Goal: Task Accomplishment & Management: Manage account settings

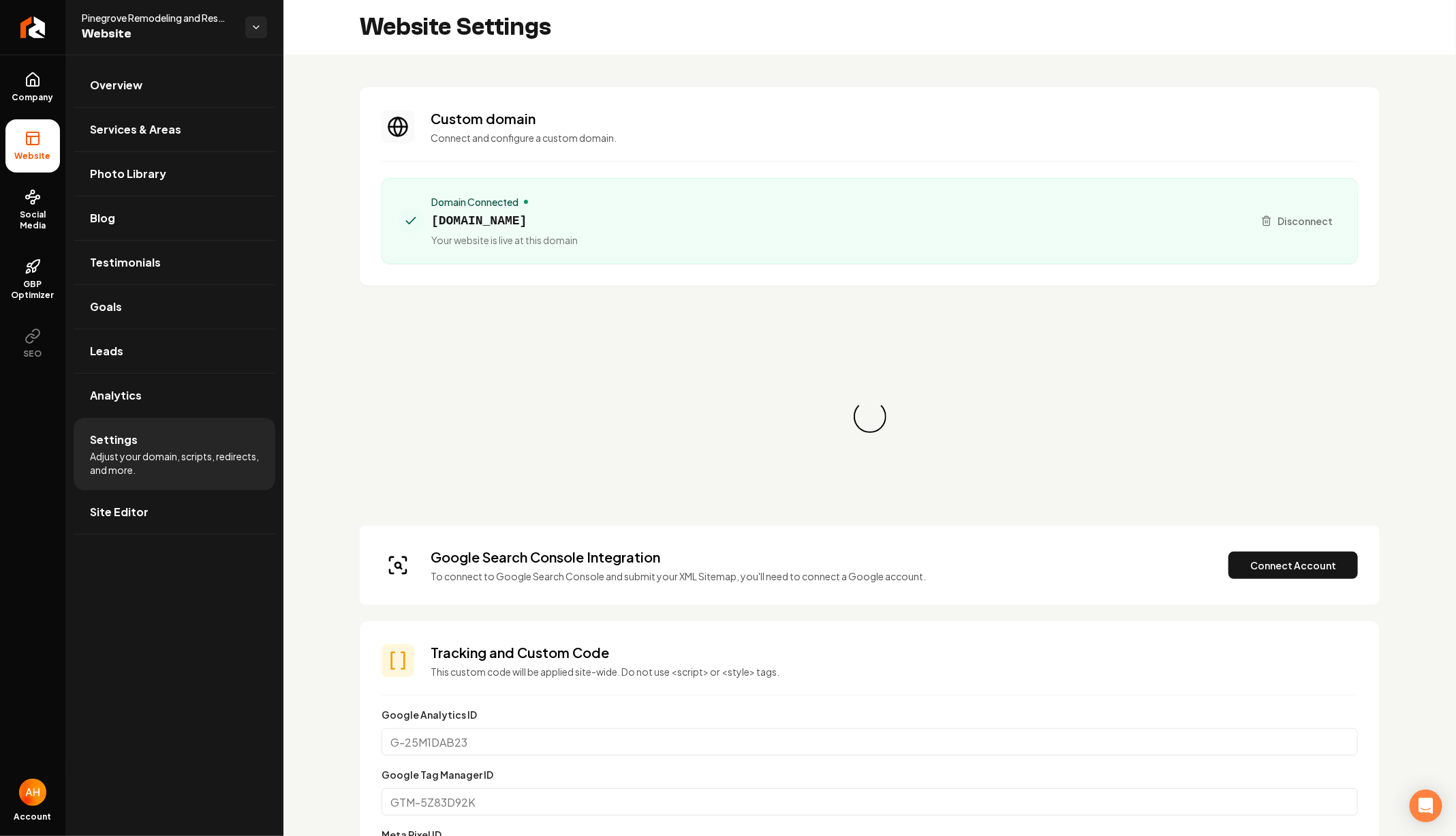
scroll to position [123, 0]
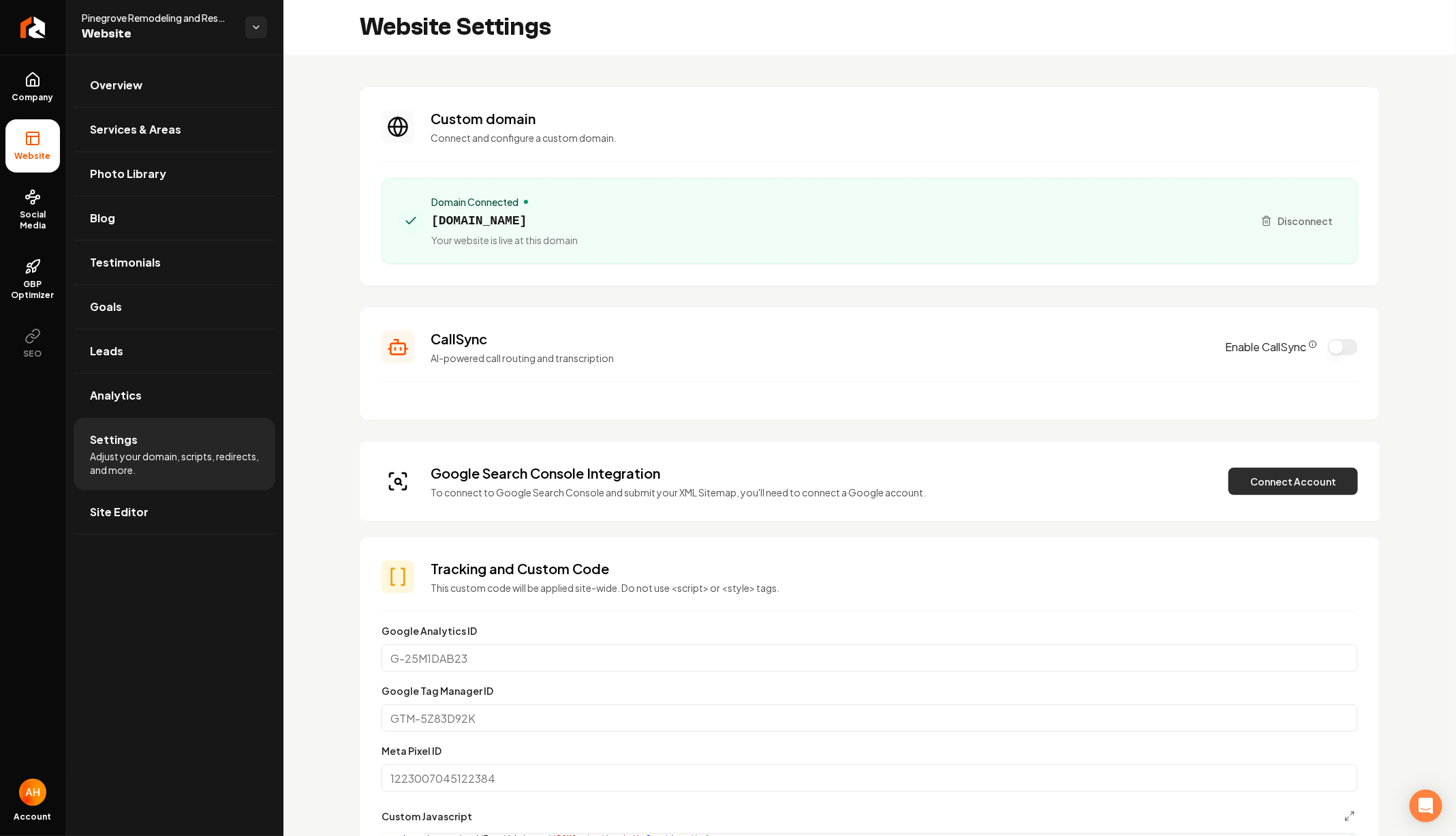
click at [1255, 478] on button "Connect Account" at bounding box center [1294, 481] width 130 height 27
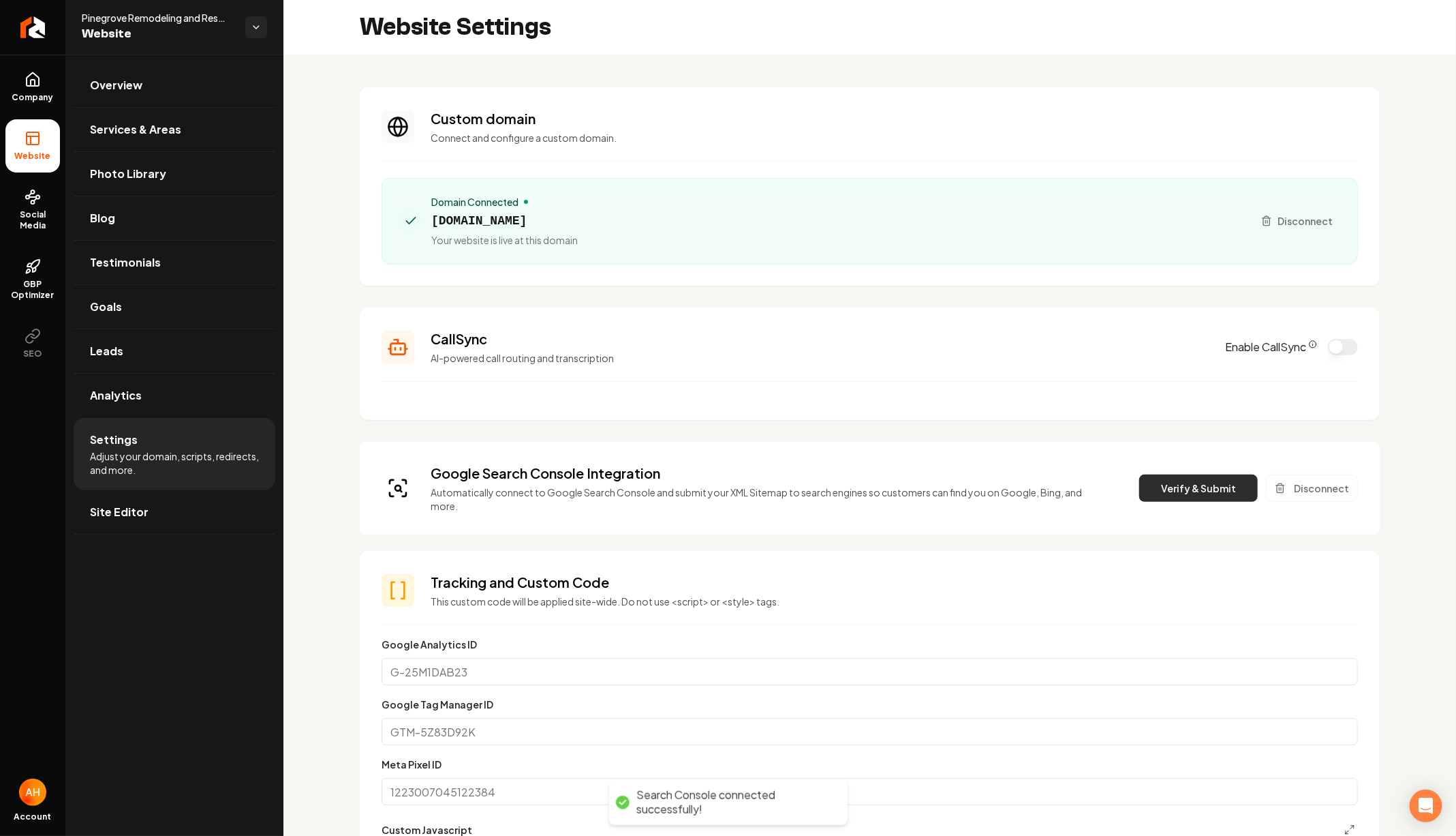
click at [1174, 482] on button "Verify & Submit" at bounding box center [1199, 488] width 119 height 27
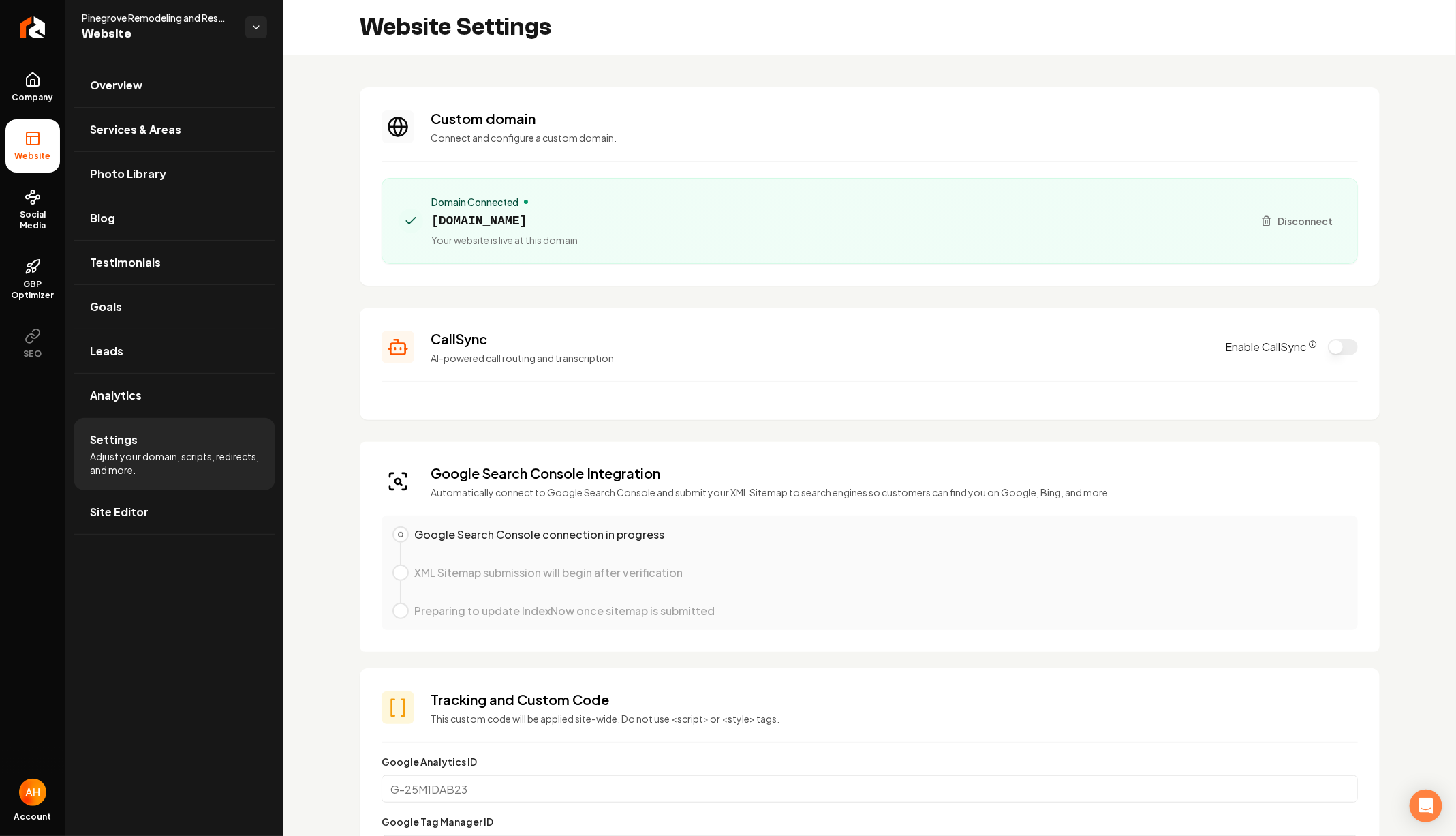
click at [684, 256] on div "Domain Connected pinegroveremodeling.com Your website is live at this domain Di…" at bounding box center [869, 221] width 976 height 86
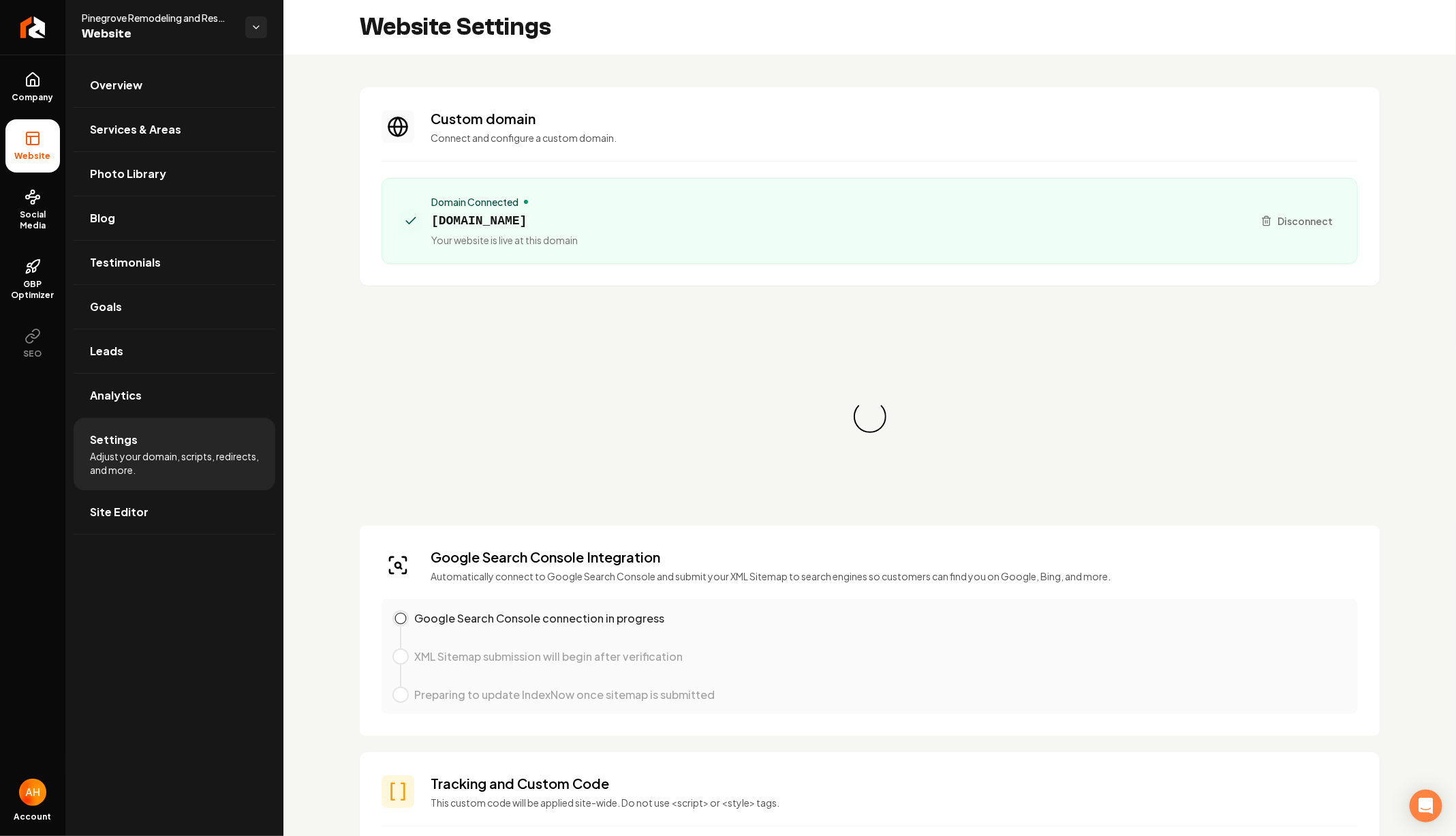
scroll to position [123, 0]
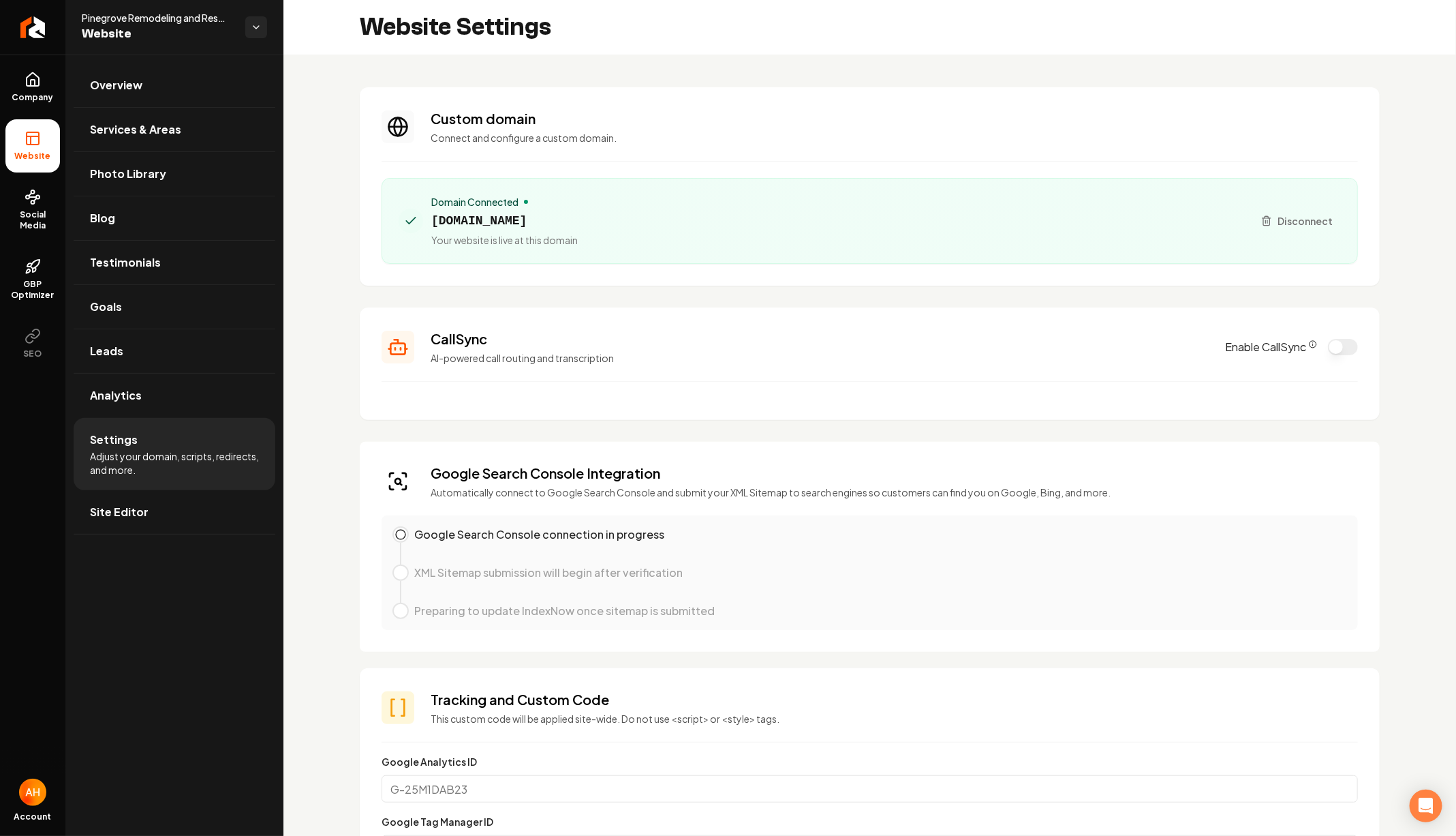
click at [800, 274] on section "Custom domain Connect and configure a custom domain. Domain Connected [DOMAIN_N…" at bounding box center [869, 187] width 1020 height 198
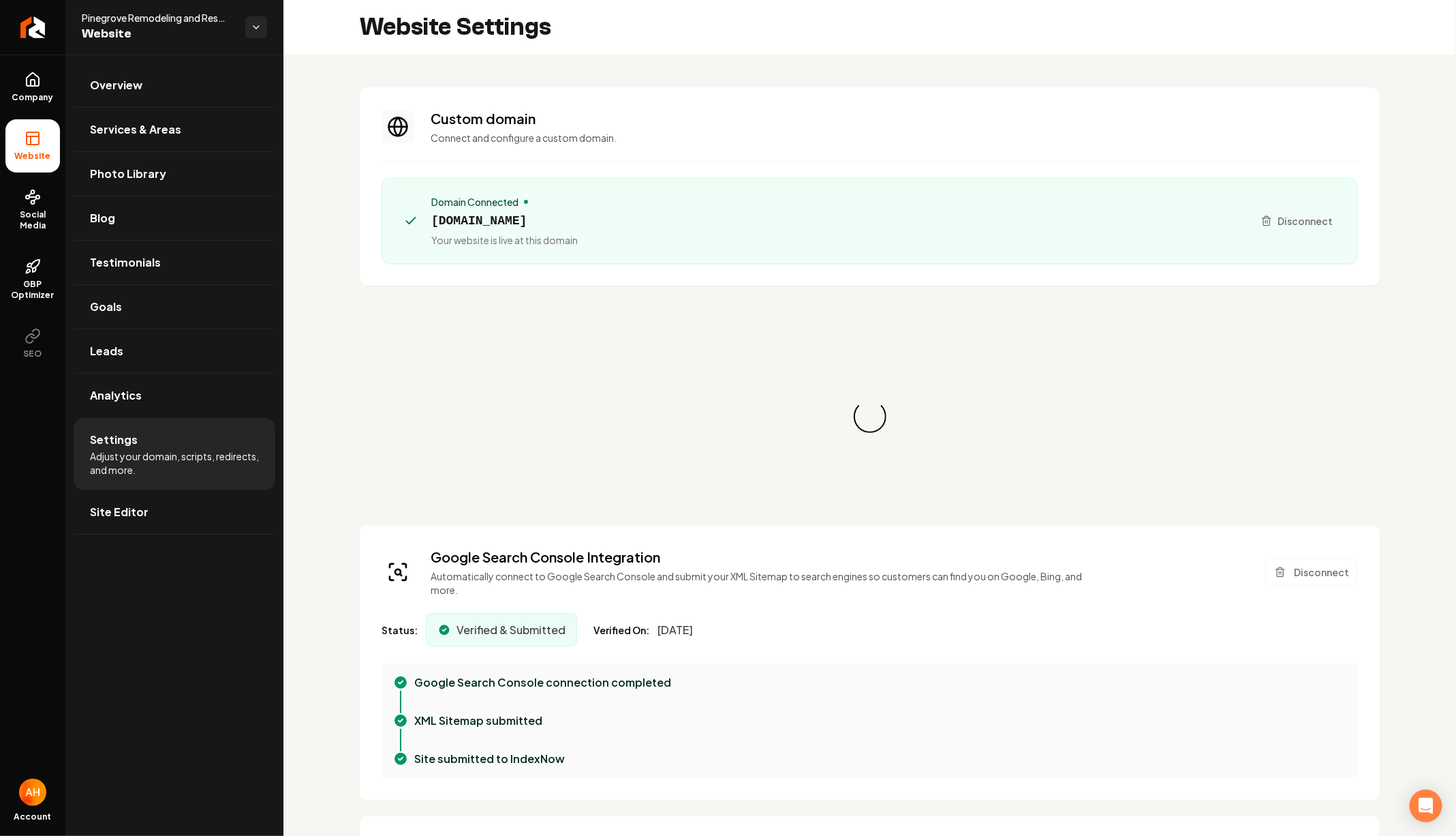
scroll to position [123, 0]
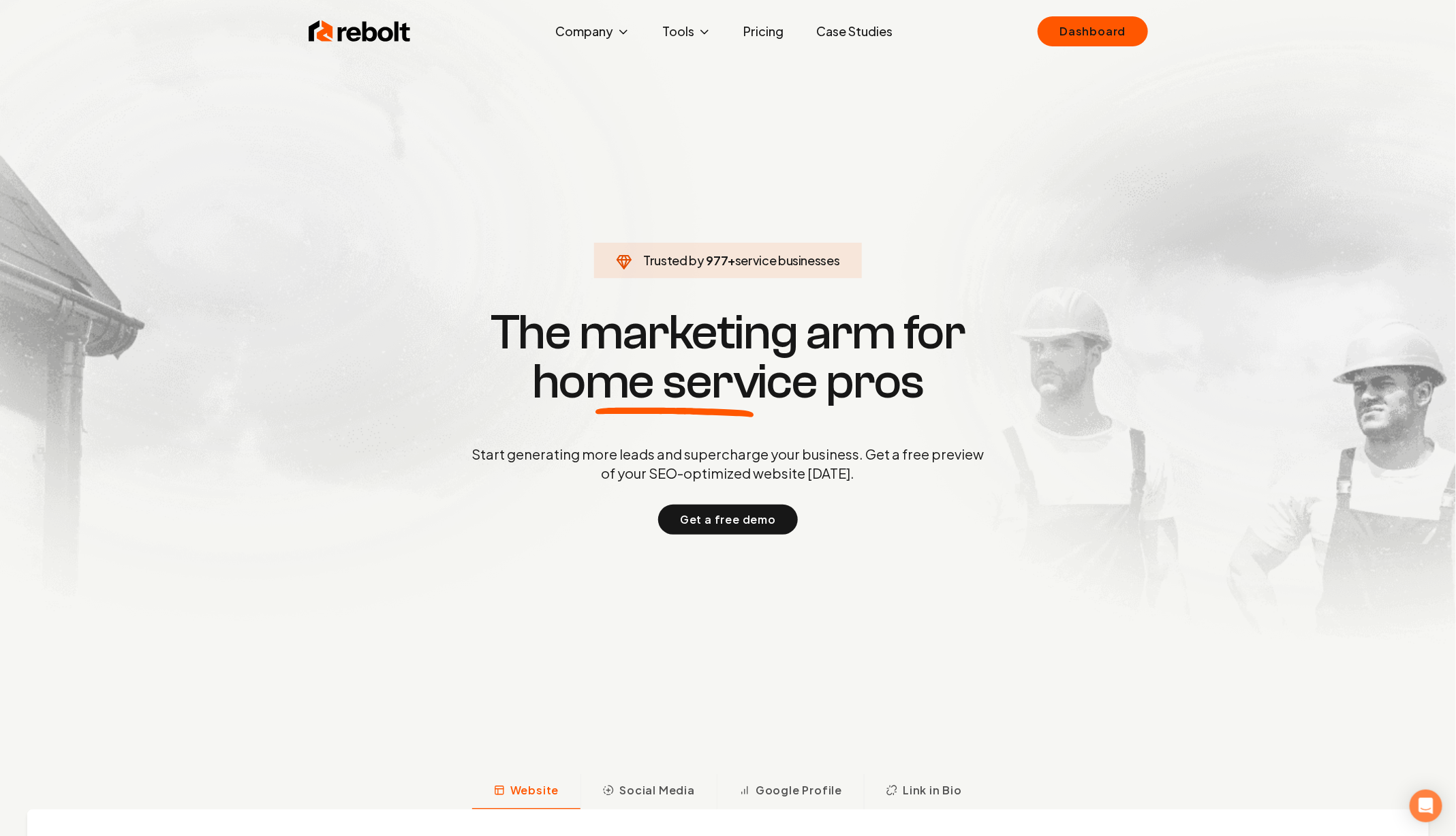
click link "Dashboard" at bounding box center [1092, 31] width 110 height 30
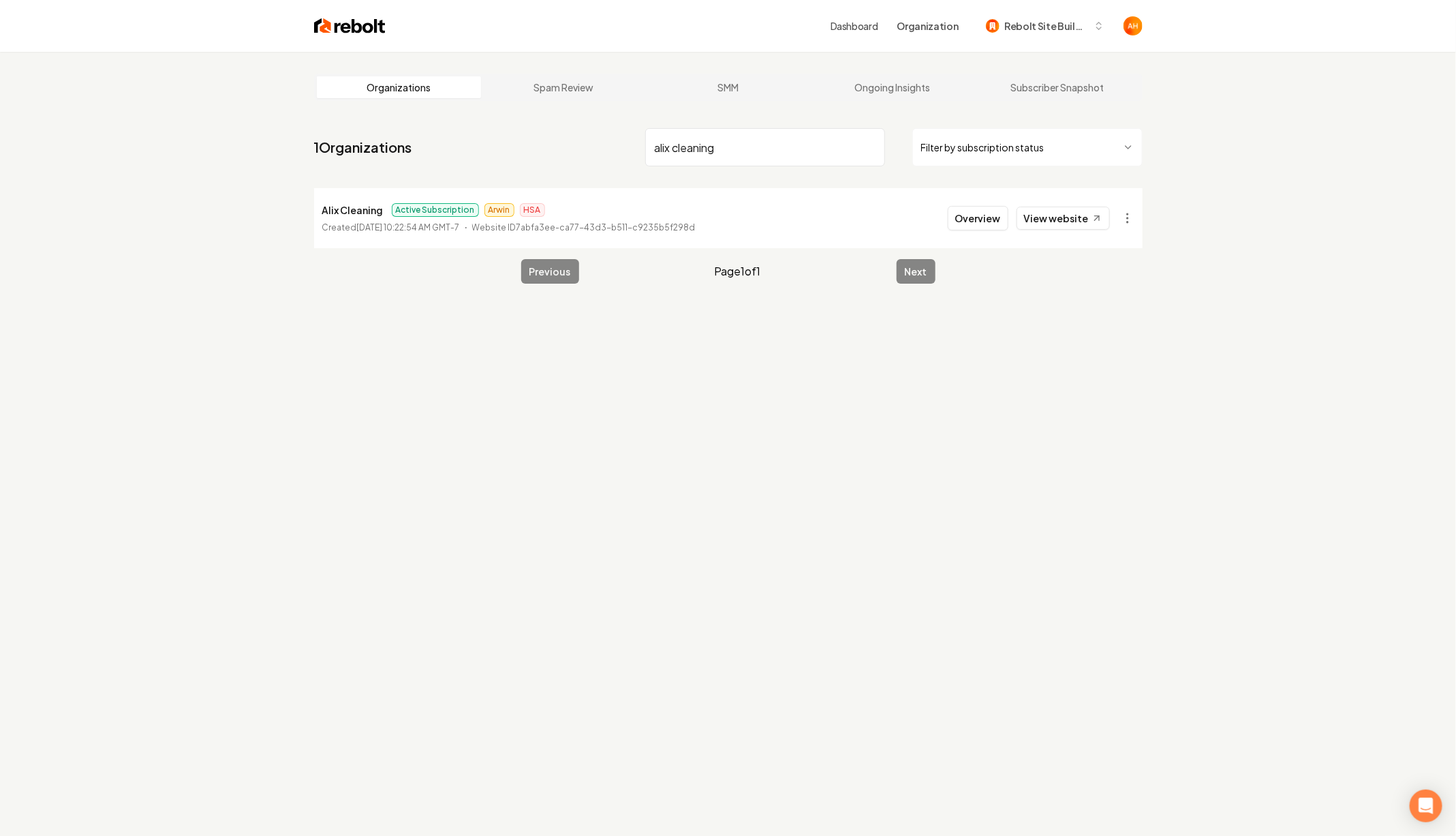
type input "alix cleaning"
click at [364, 206] on p "Alix Cleaning" at bounding box center [353, 210] width 62 height 16
copy p "Alix Cleaning"
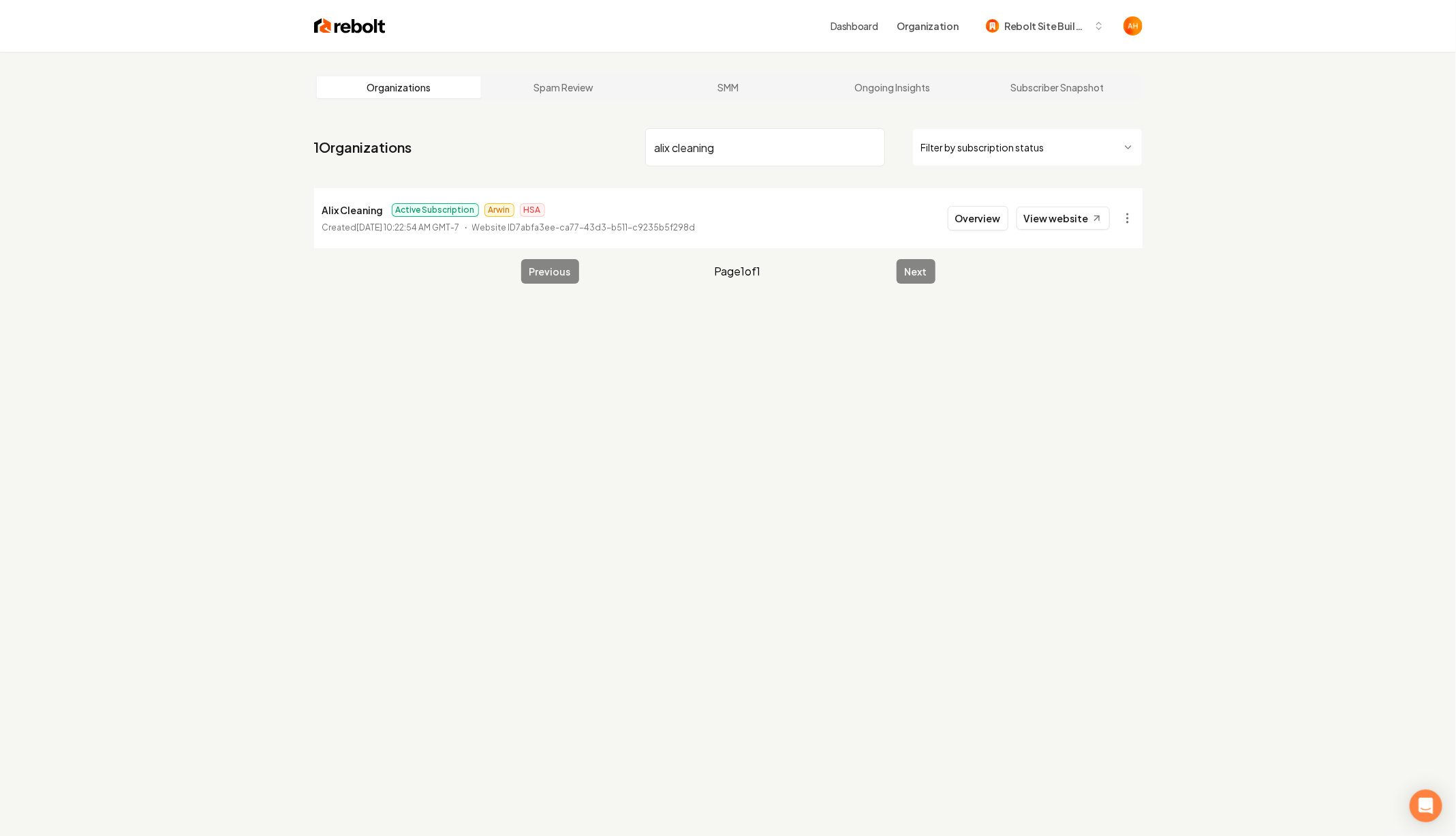
click at [1221, 171] on div "Organizations Spam Review SMM Ongoing Insights Subscriber Snapshot 1 Organizati…" at bounding box center [728, 469] width 1456 height 836
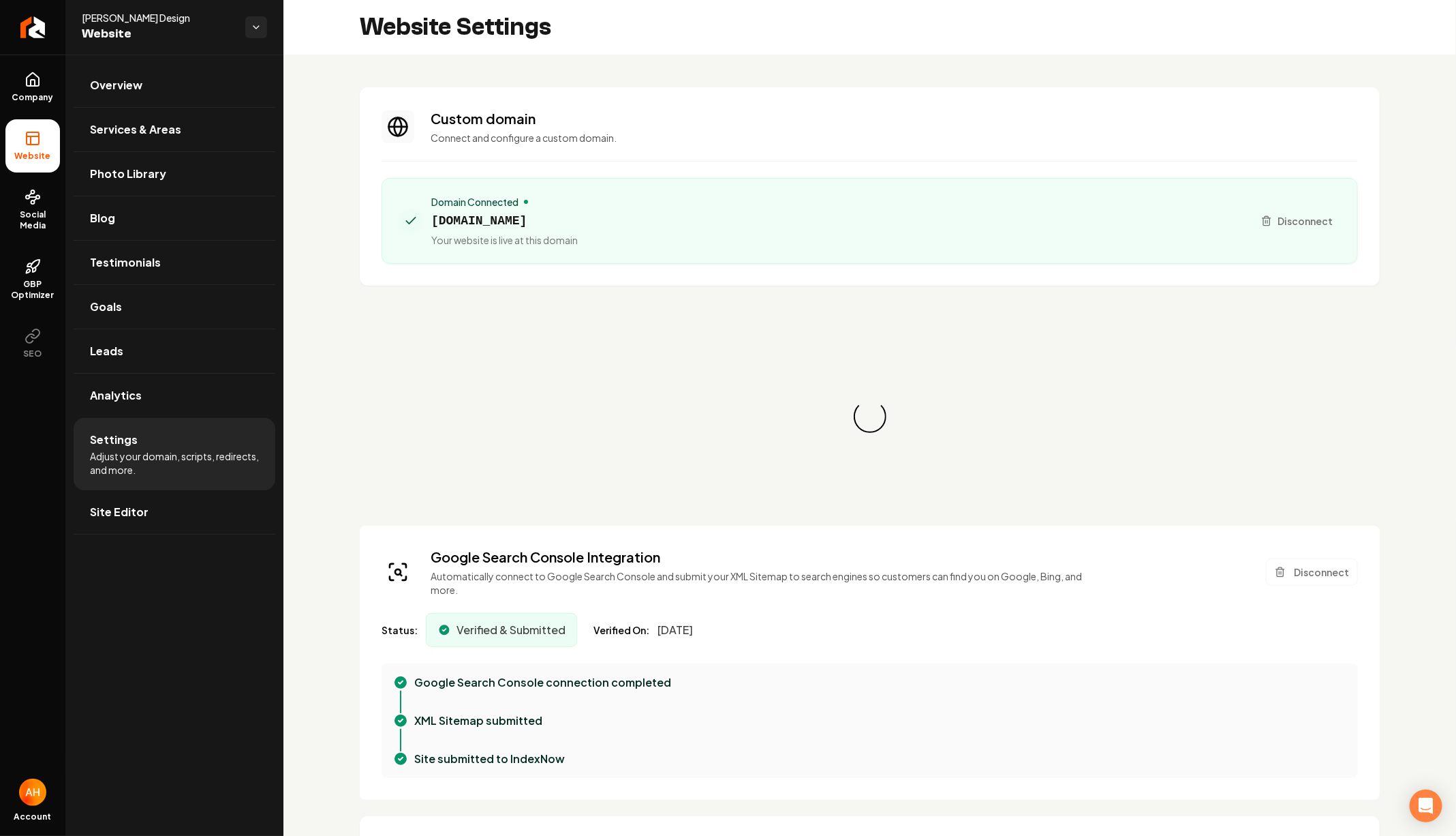
scroll to position [123, 0]
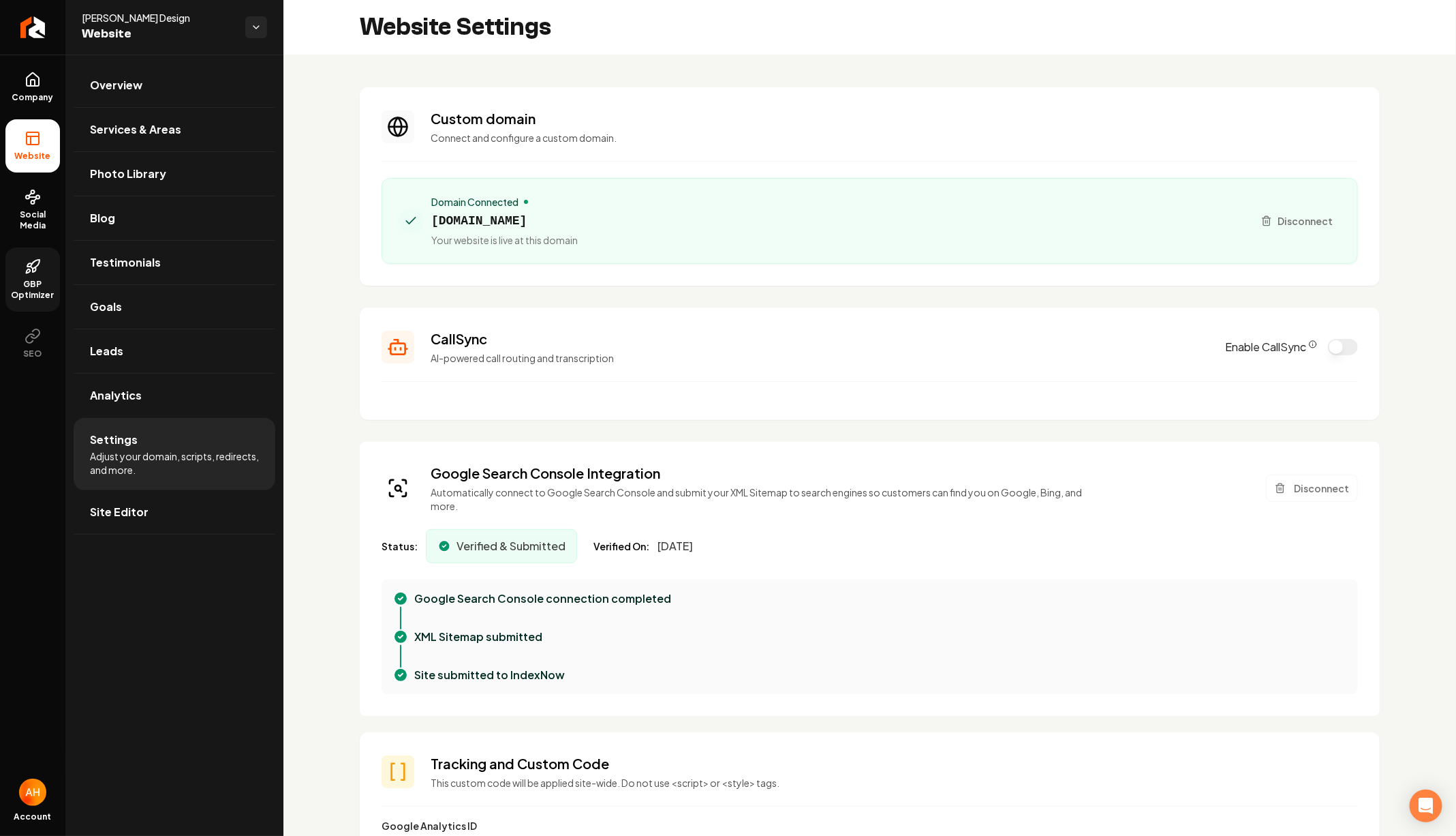
click at [12, 261] on link "GBP Optimizer" at bounding box center [33, 279] width 55 height 64
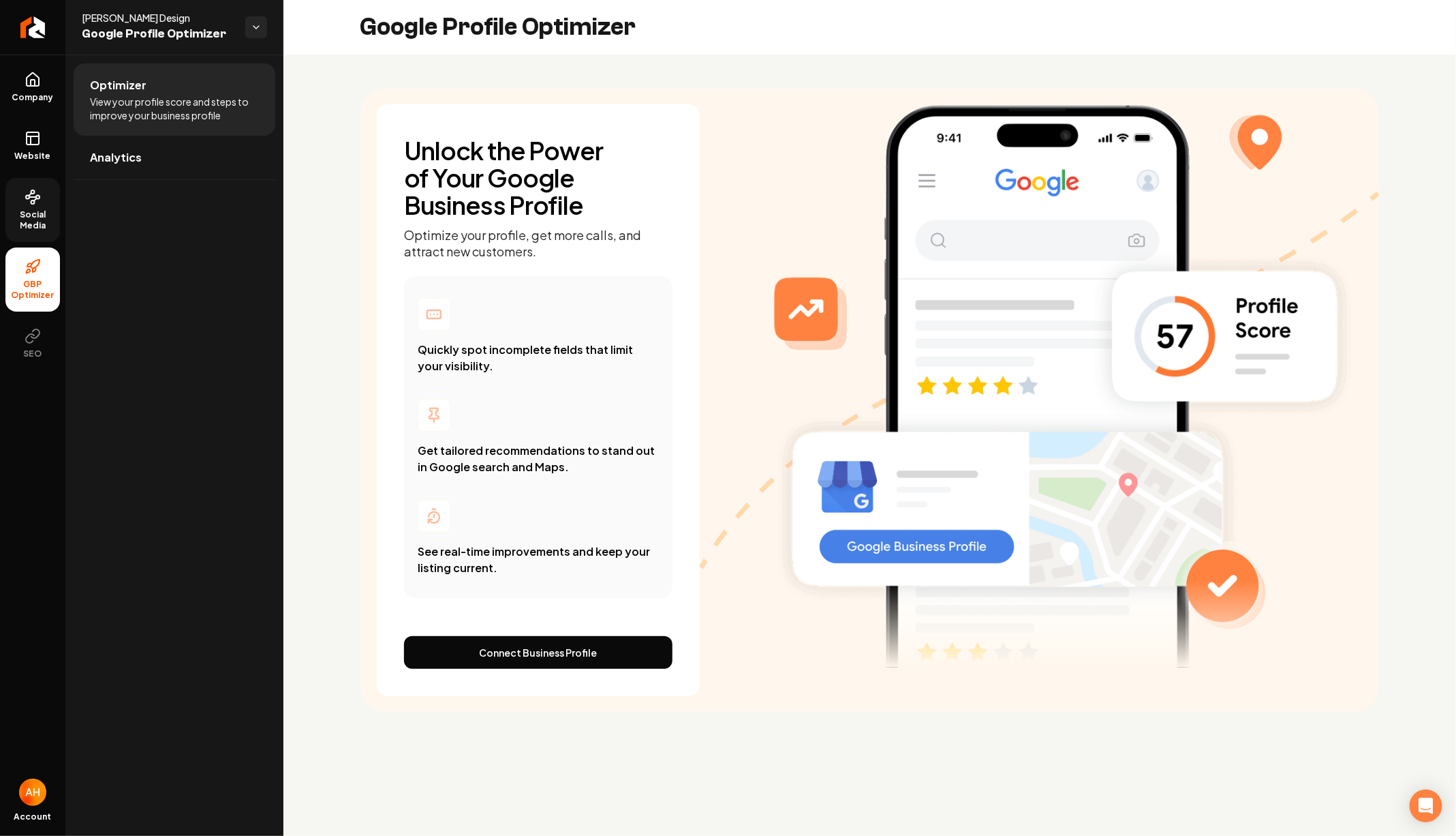
click at [22, 203] on link "Social Media" at bounding box center [33, 210] width 55 height 64
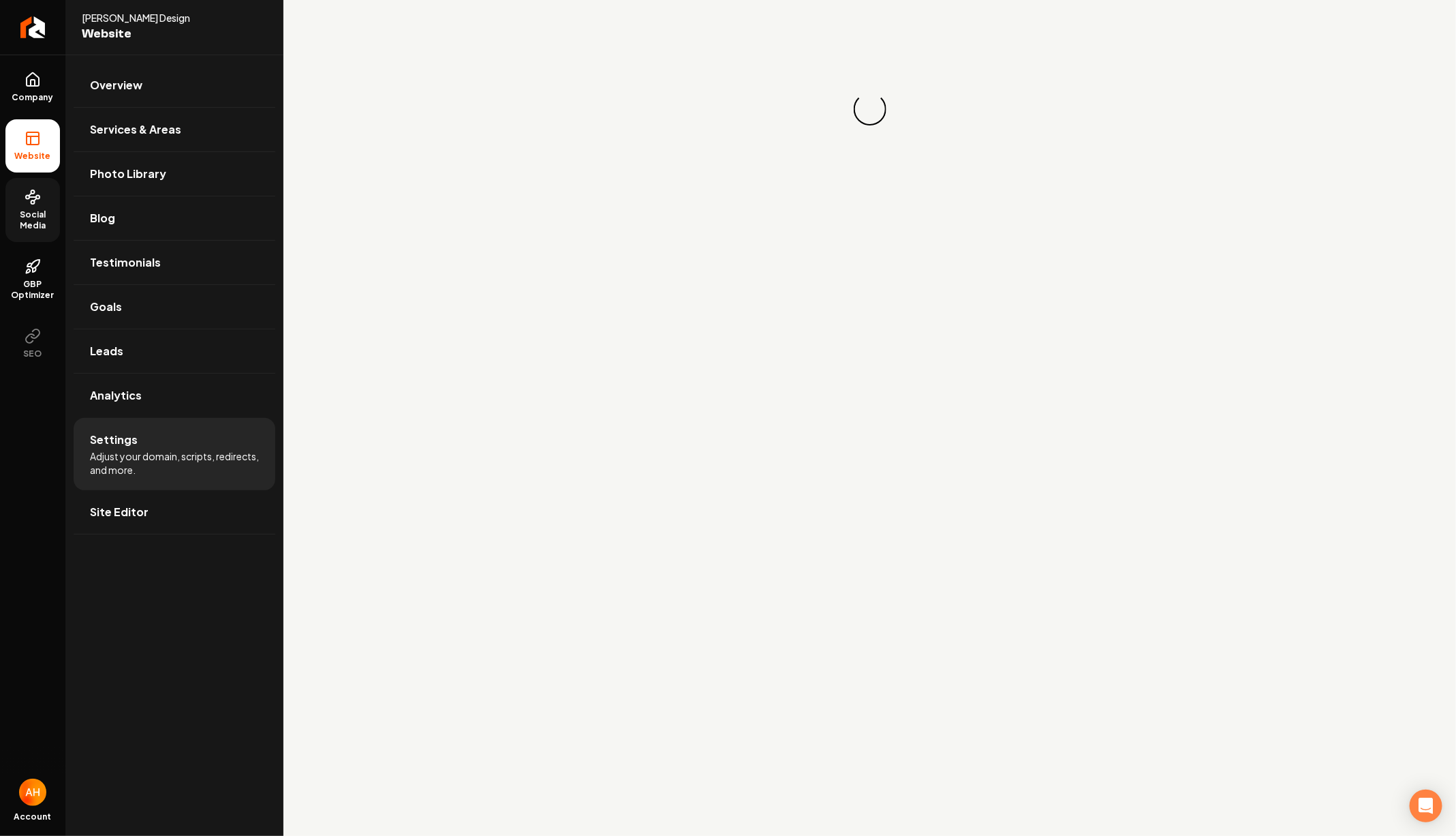
click at [44, 207] on link "Social Media" at bounding box center [33, 210] width 55 height 64
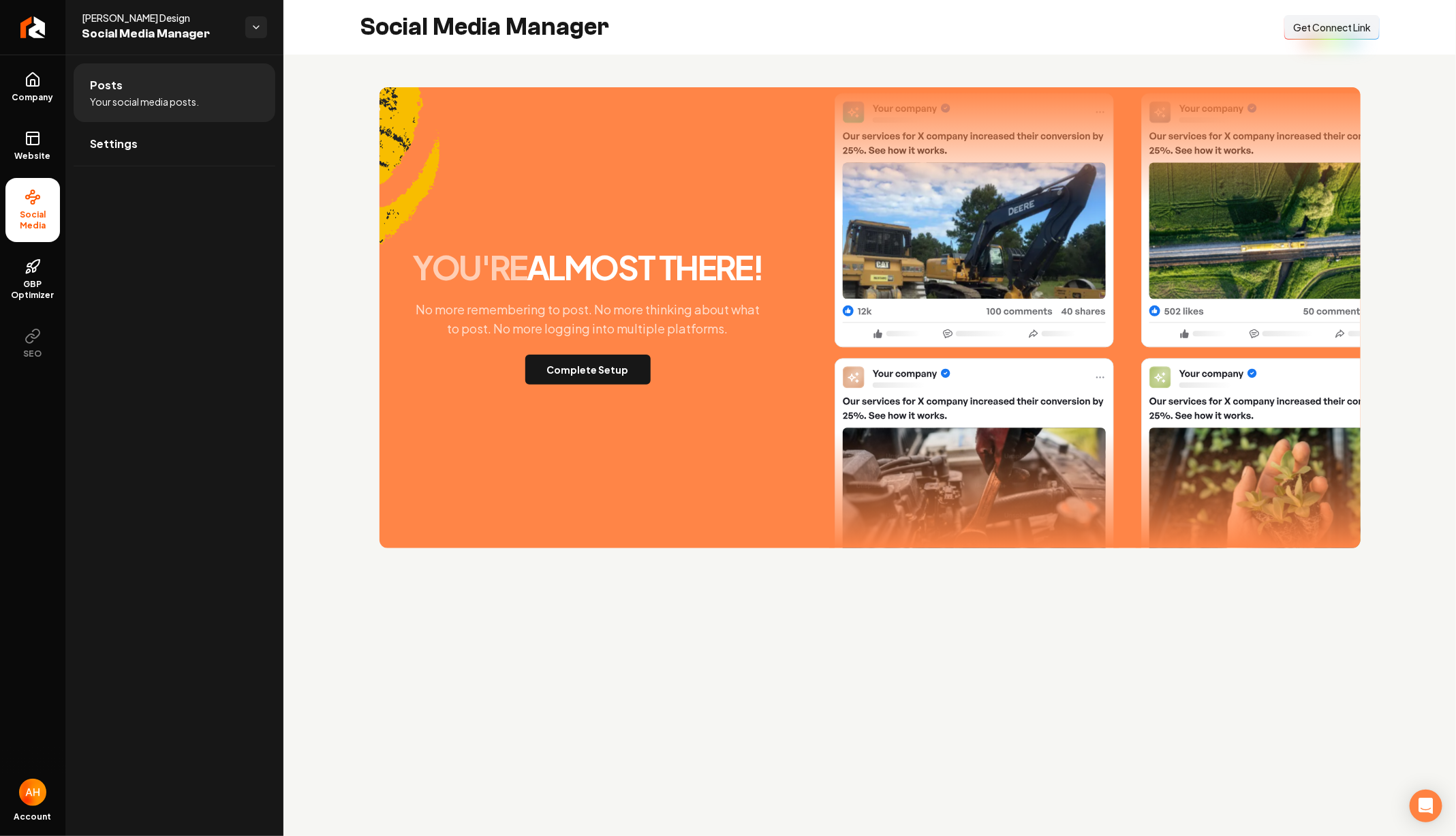
click at [1316, 34] on button "Connect Link Get Connect Link" at bounding box center [1332, 27] width 95 height 24
click at [1027, 93] on img "Main content area" at bounding box center [975, 353] width 279 height 520
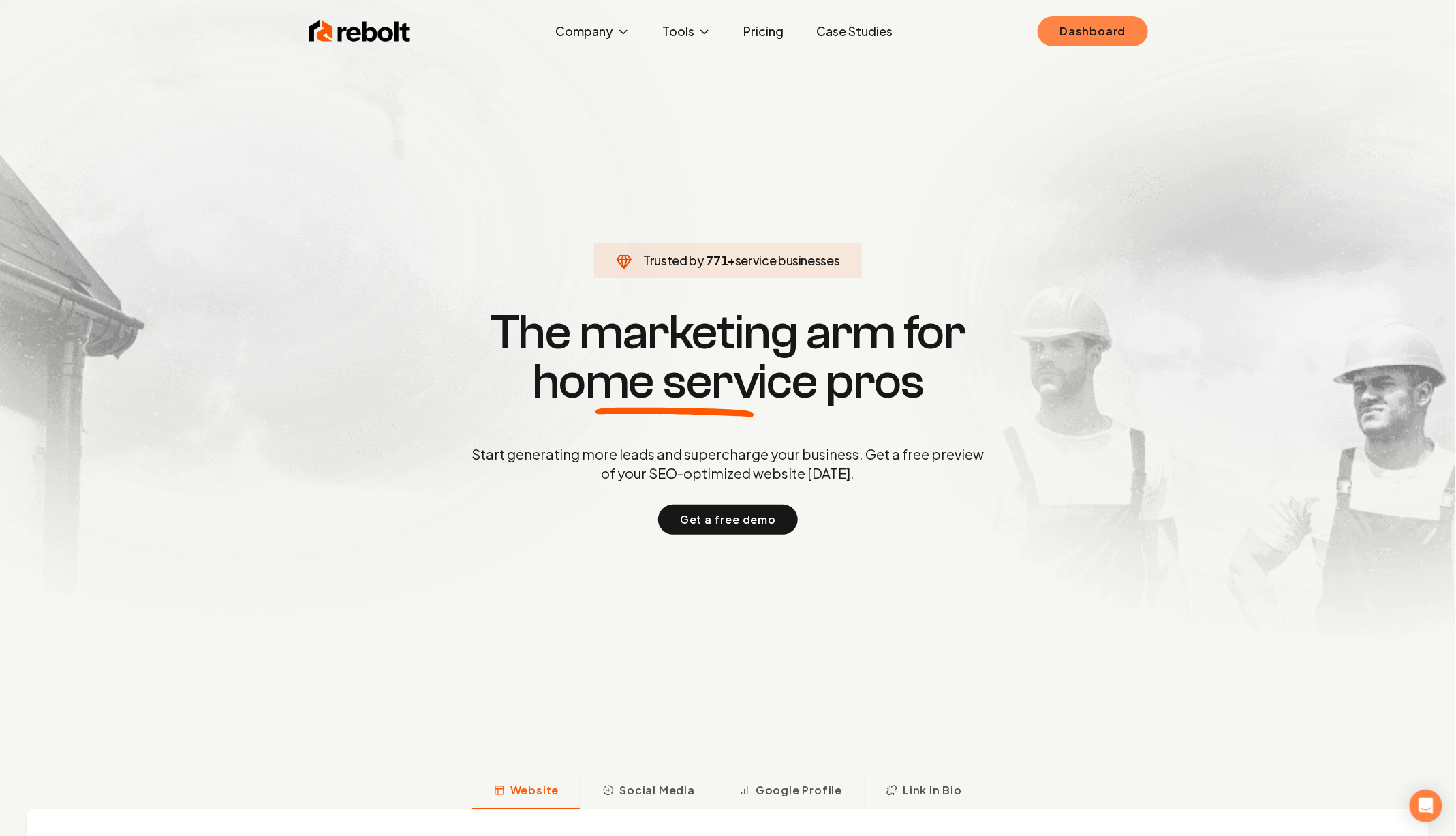
click at [1113, 17] on link "Dashboard" at bounding box center [1092, 31] width 110 height 30
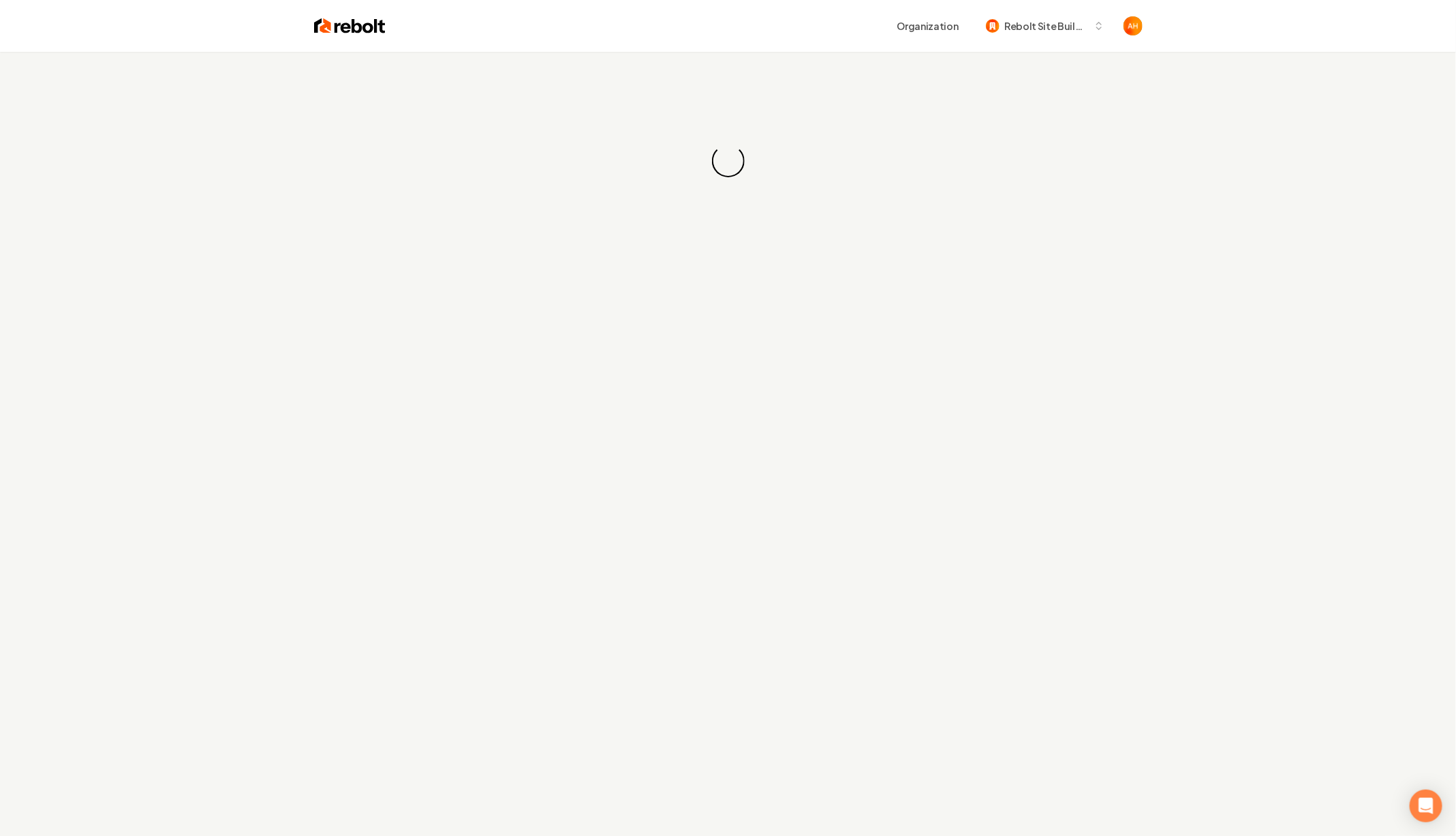
click at [488, 41] on div "Organization Rebolt Site Builder" at bounding box center [729, 26] width 872 height 52
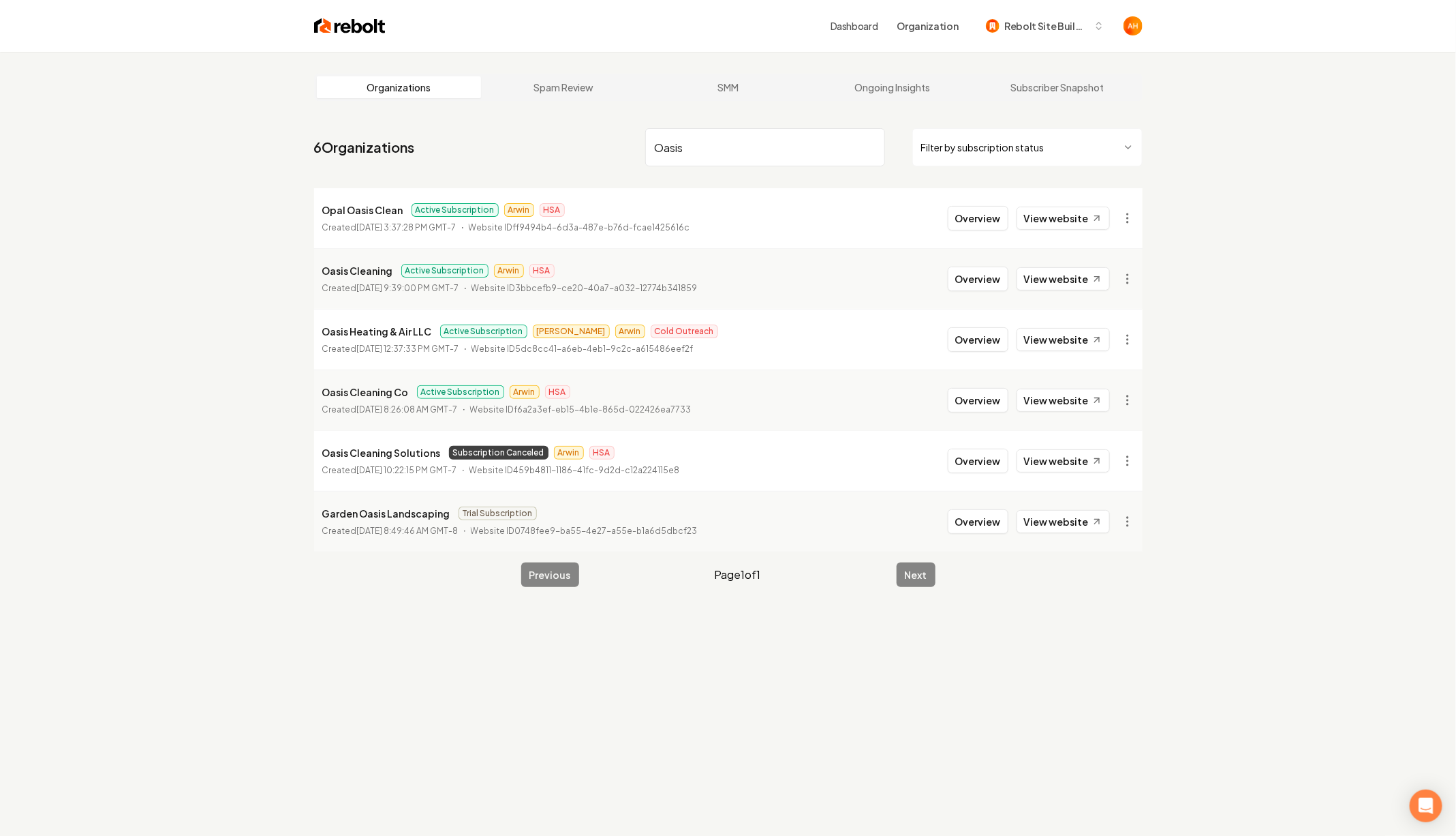
type input "Oasis"
click at [1049, 212] on link "View website" at bounding box center [1064, 219] width 94 height 23
click at [1052, 279] on link "View website" at bounding box center [1064, 279] width 94 height 23
click at [1056, 342] on link "View website" at bounding box center [1064, 340] width 94 height 23
click at [1058, 394] on link "View website" at bounding box center [1064, 400] width 94 height 23
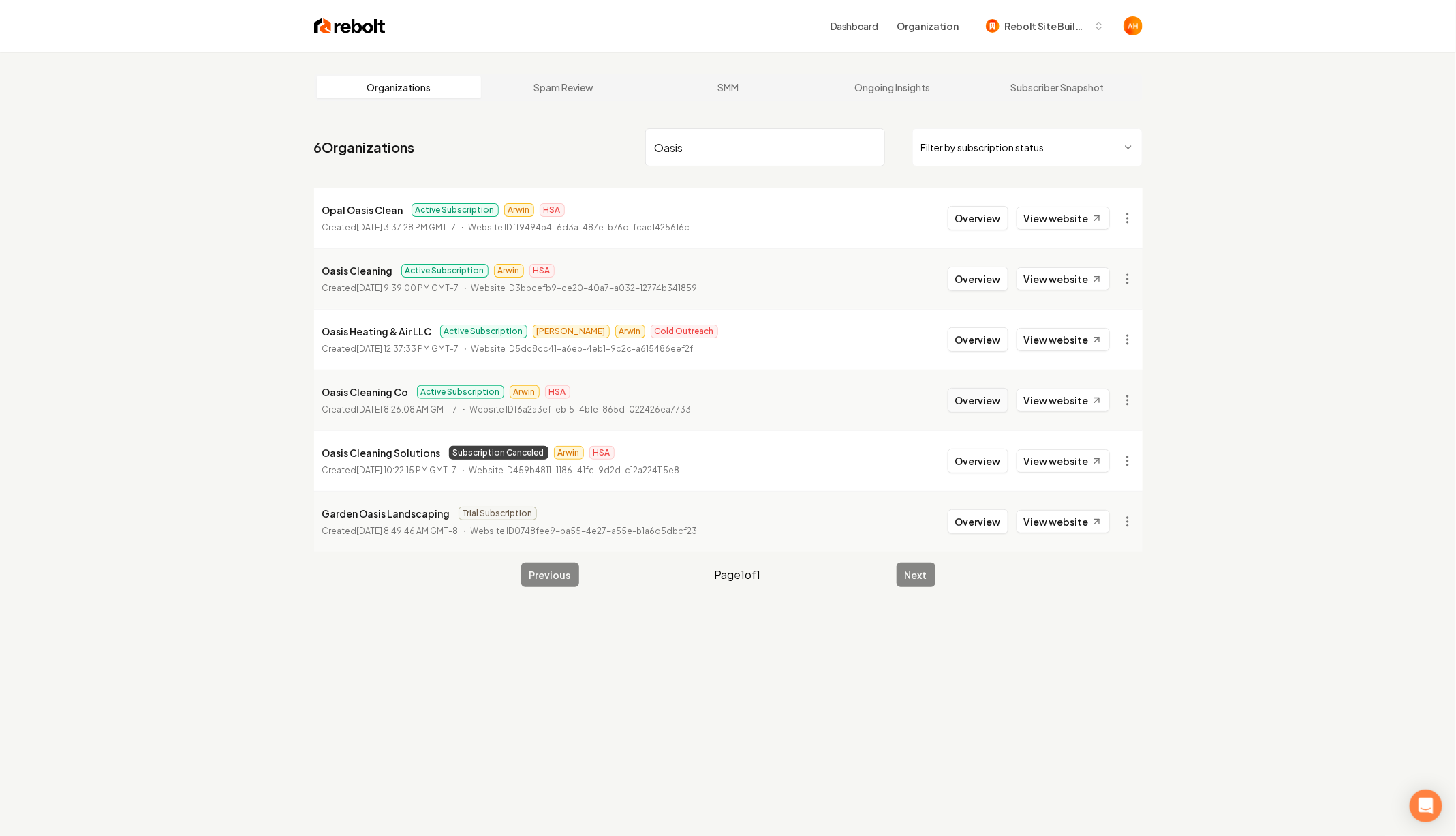
click at [985, 396] on button "Overview" at bounding box center [978, 400] width 61 height 24
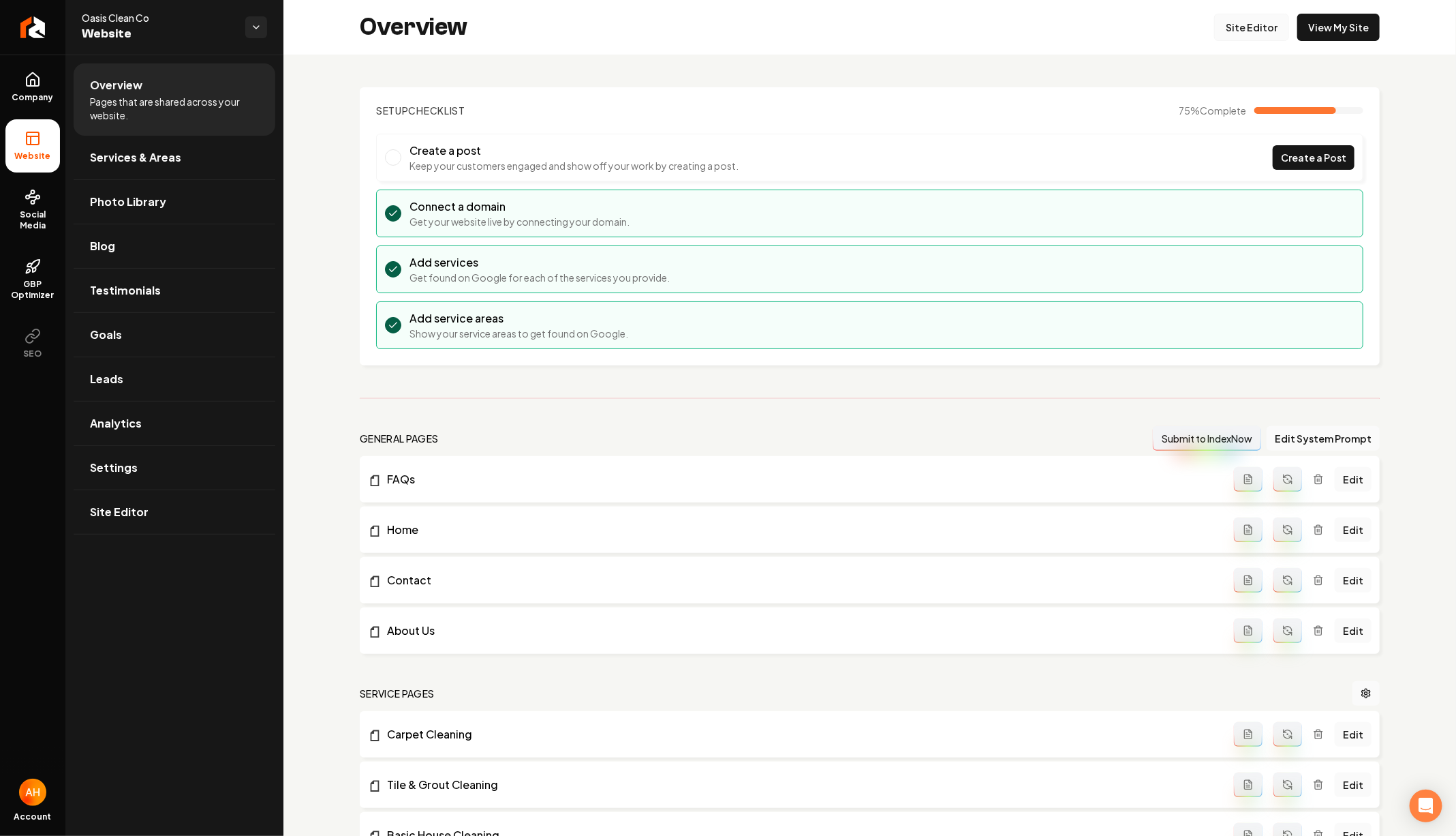
click at [1271, 30] on link "Site Editor" at bounding box center [1252, 27] width 75 height 27
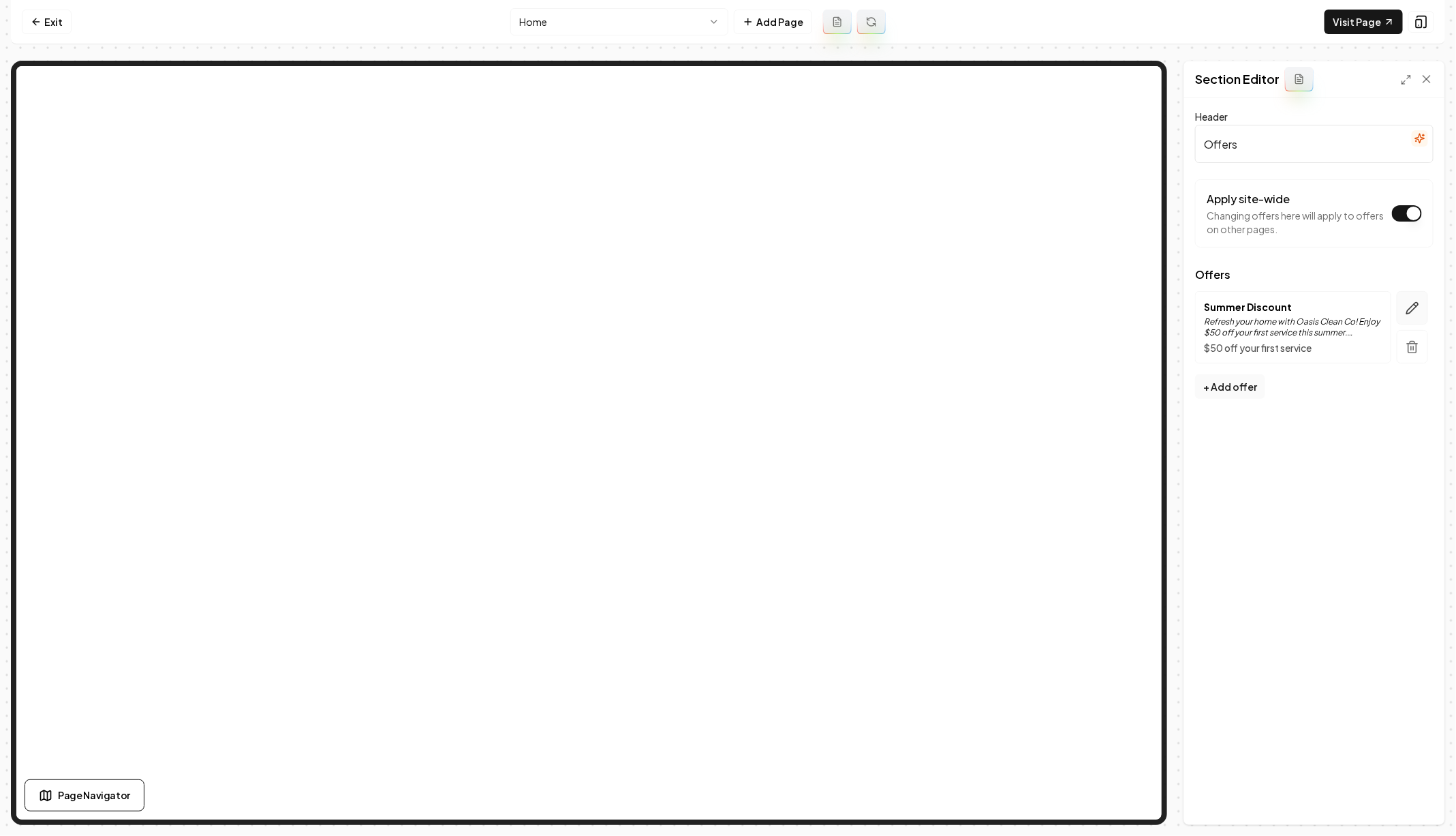
click at [1419, 299] on button "button" at bounding box center [1412, 308] width 31 height 34
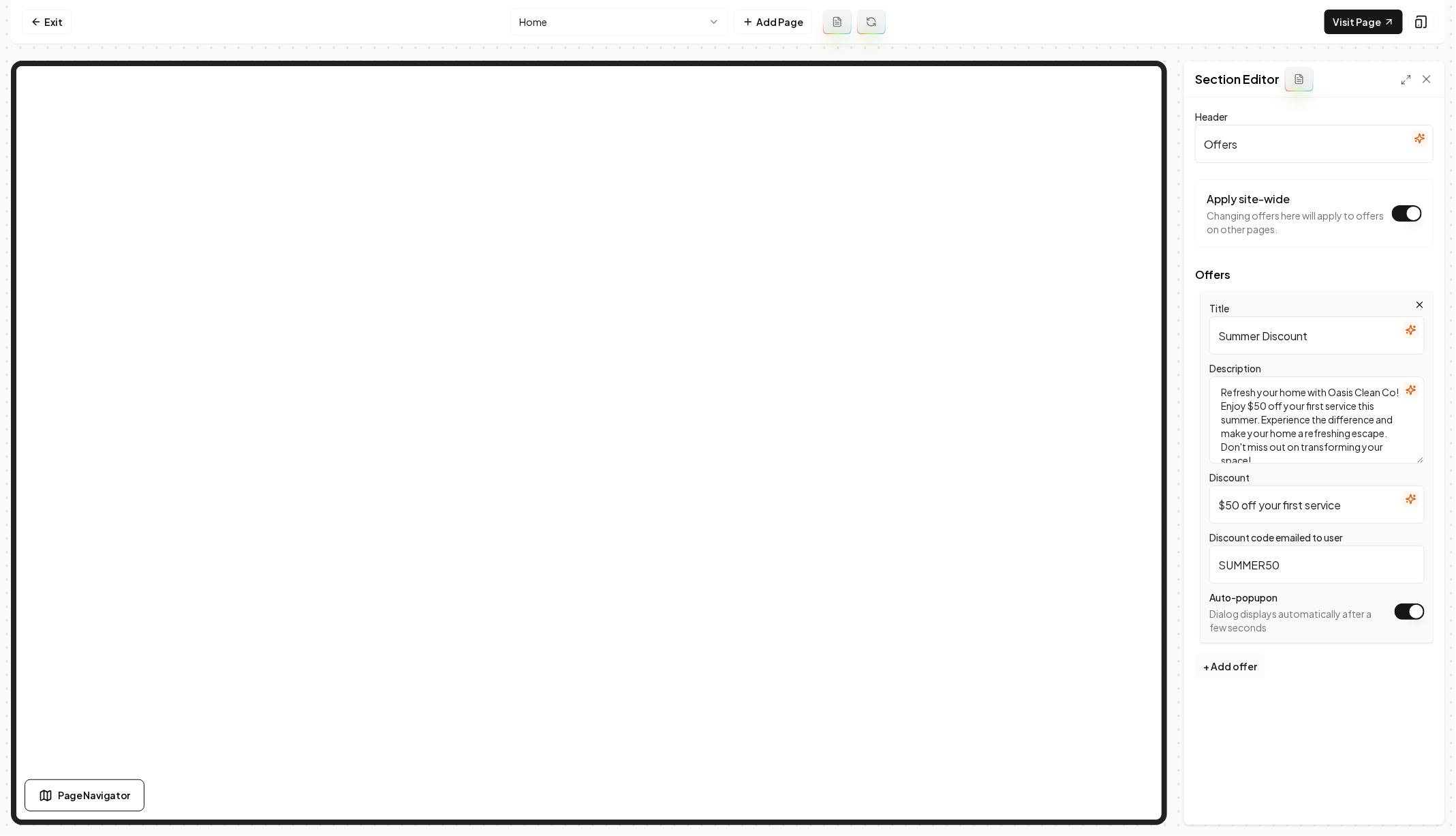
click at [1241, 666] on button "+ Add offer" at bounding box center [1230, 666] width 70 height 24
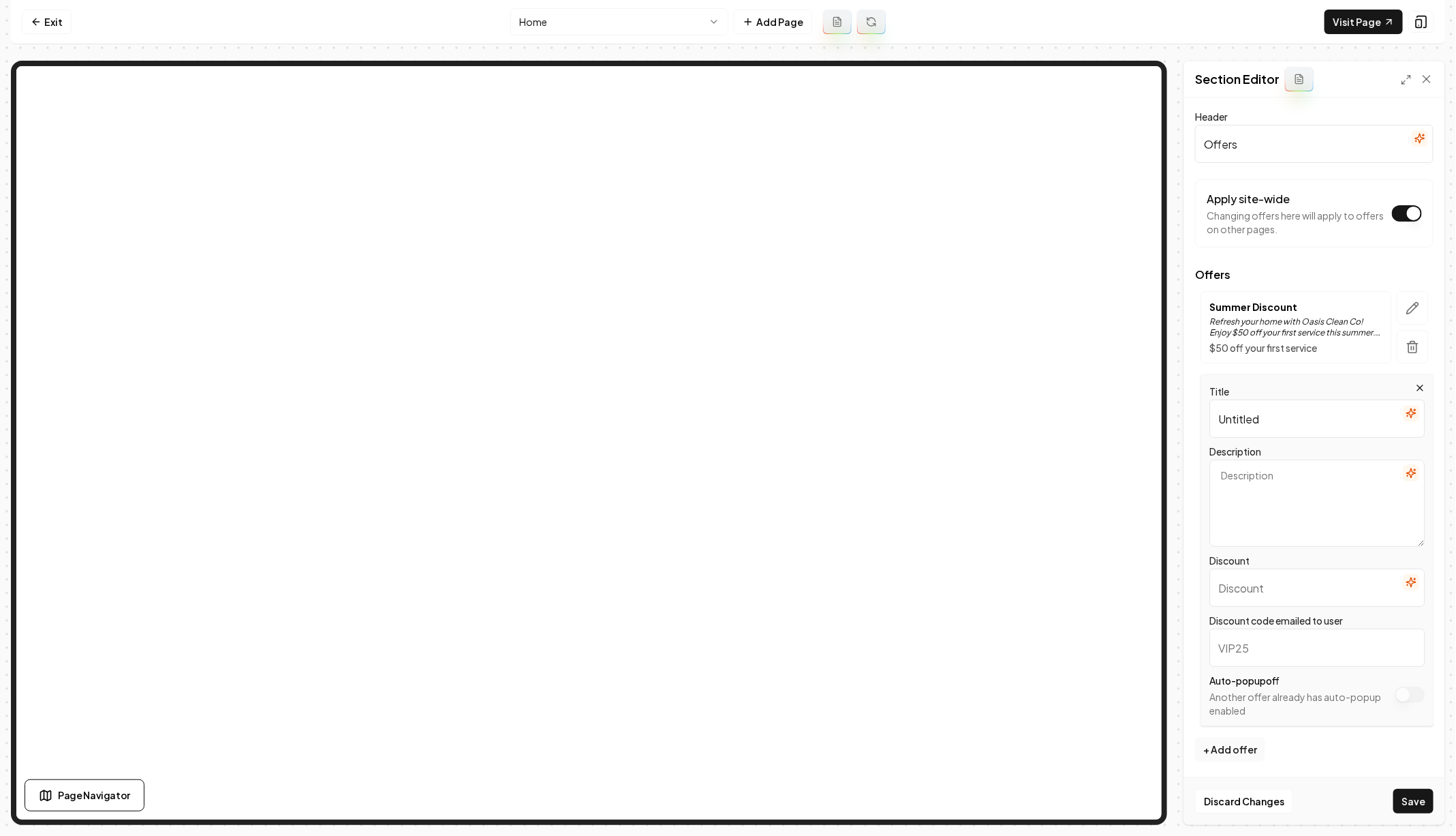
click at [1262, 431] on input "Untitled" at bounding box center [1317, 418] width 215 height 38
paste input "Earn 10% Referral Commission!"
type input "Earn 10% Referral Commission"
click at [1283, 466] on textarea "Description" at bounding box center [1317, 503] width 215 height 87
paste textarea "ove our cleaning services? Spread the word! Refer a friend or neighbor, and you…"
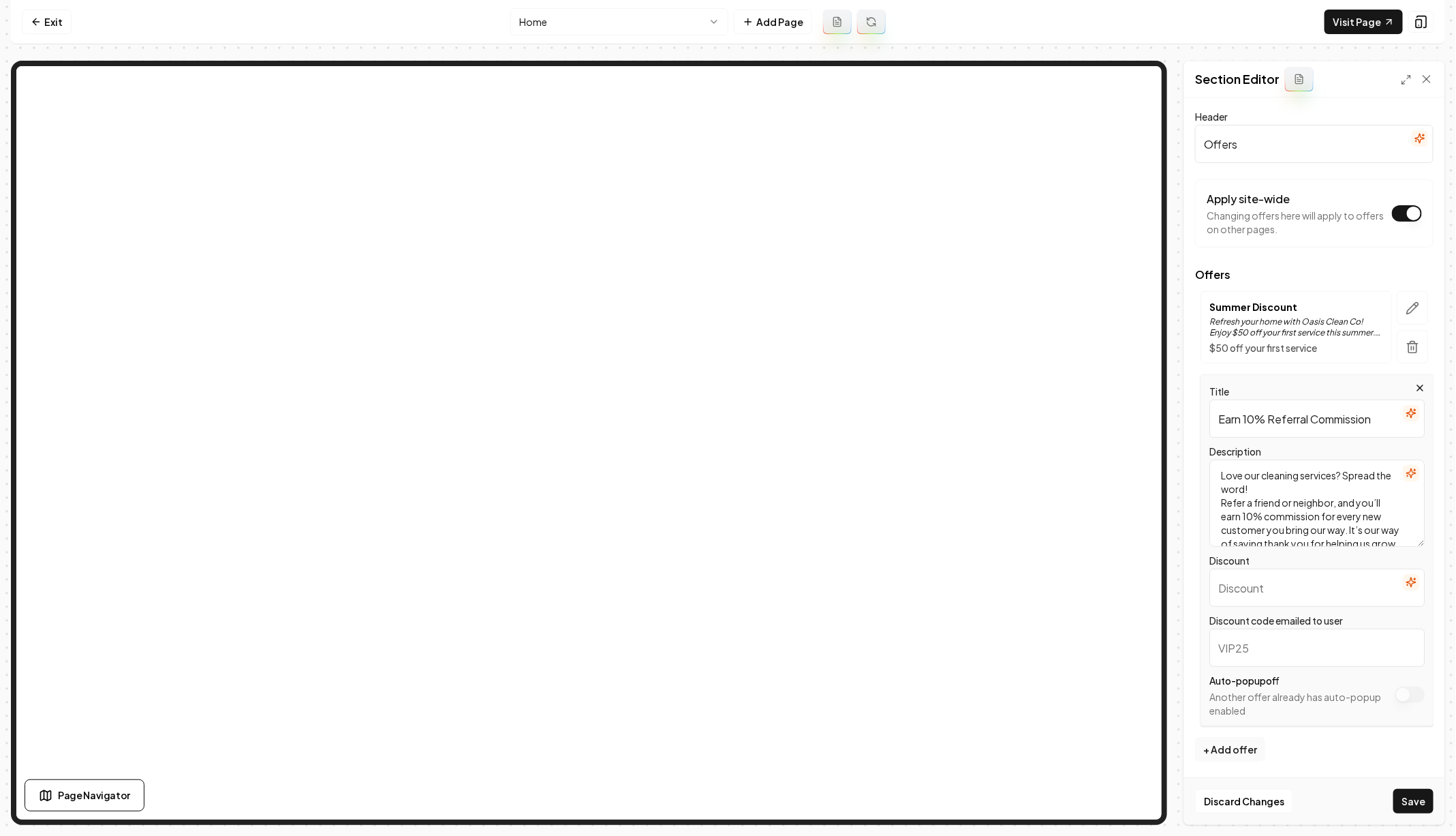
scroll to position [2, 0]
click at [1270, 499] on textarea "Love our cleaning services? Spread the word! Refer a friend or neighbor, and yo…" at bounding box center [1317, 503] width 215 height 87
type textarea "Love our cleaning services? Spread the word! Refer a friend or neighbor, and yo…"
click at [1291, 603] on input "Discount" at bounding box center [1317, 587] width 215 height 38
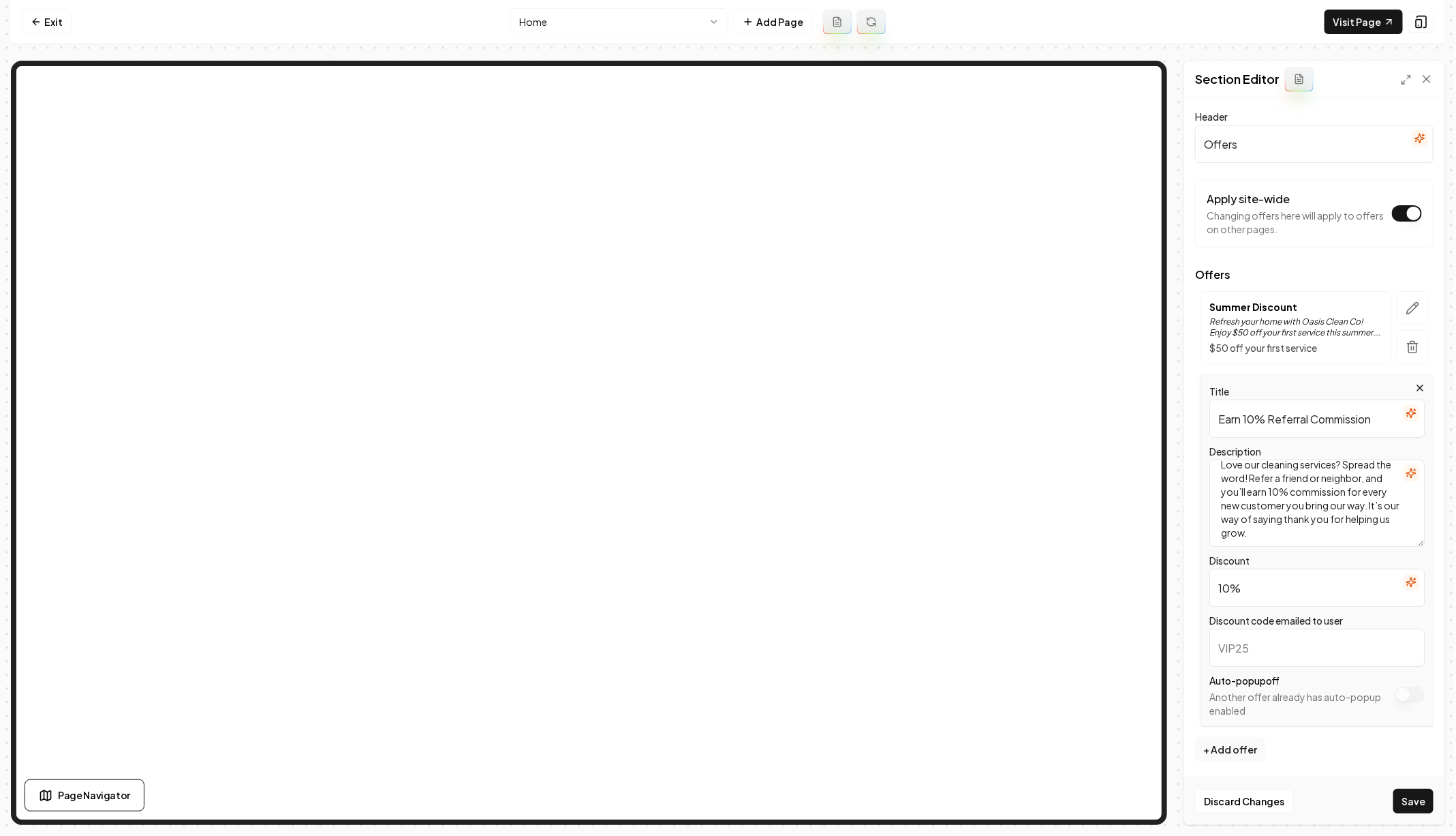
type input "10%"
click at [1291, 659] on input "R" at bounding box center [1317, 647] width 215 height 38
paste input "EFERRAL10"
type input "REFERRAL10"
click at [1423, 800] on button "Save" at bounding box center [1414, 800] width 41 height 24
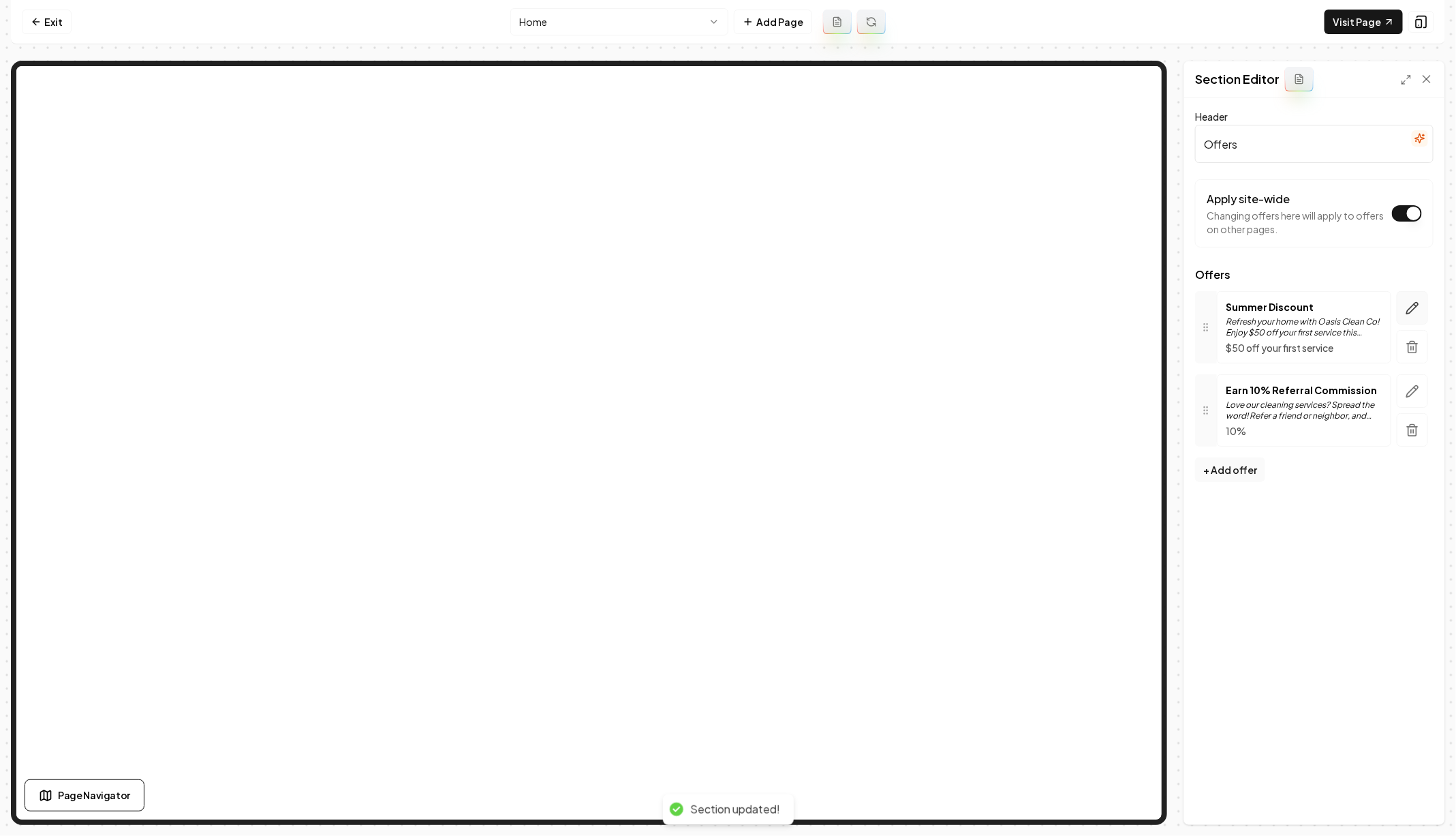
click at [1423, 316] on button "button" at bounding box center [1412, 308] width 31 height 34
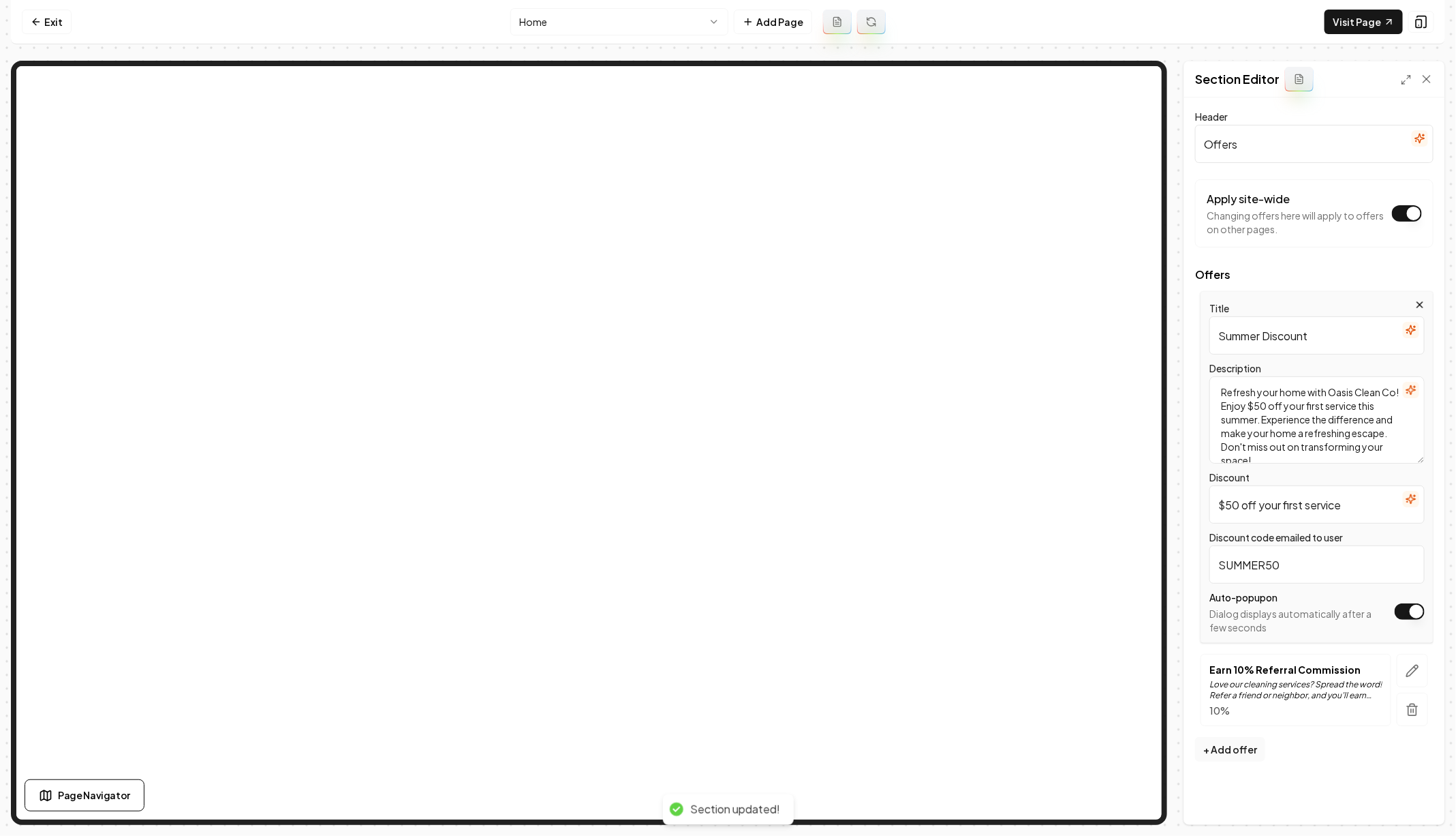
click at [1417, 611] on button "Apply site-wide" at bounding box center [1410, 611] width 30 height 16
click at [1413, 666] on icon "button" at bounding box center [1412, 670] width 12 height 12
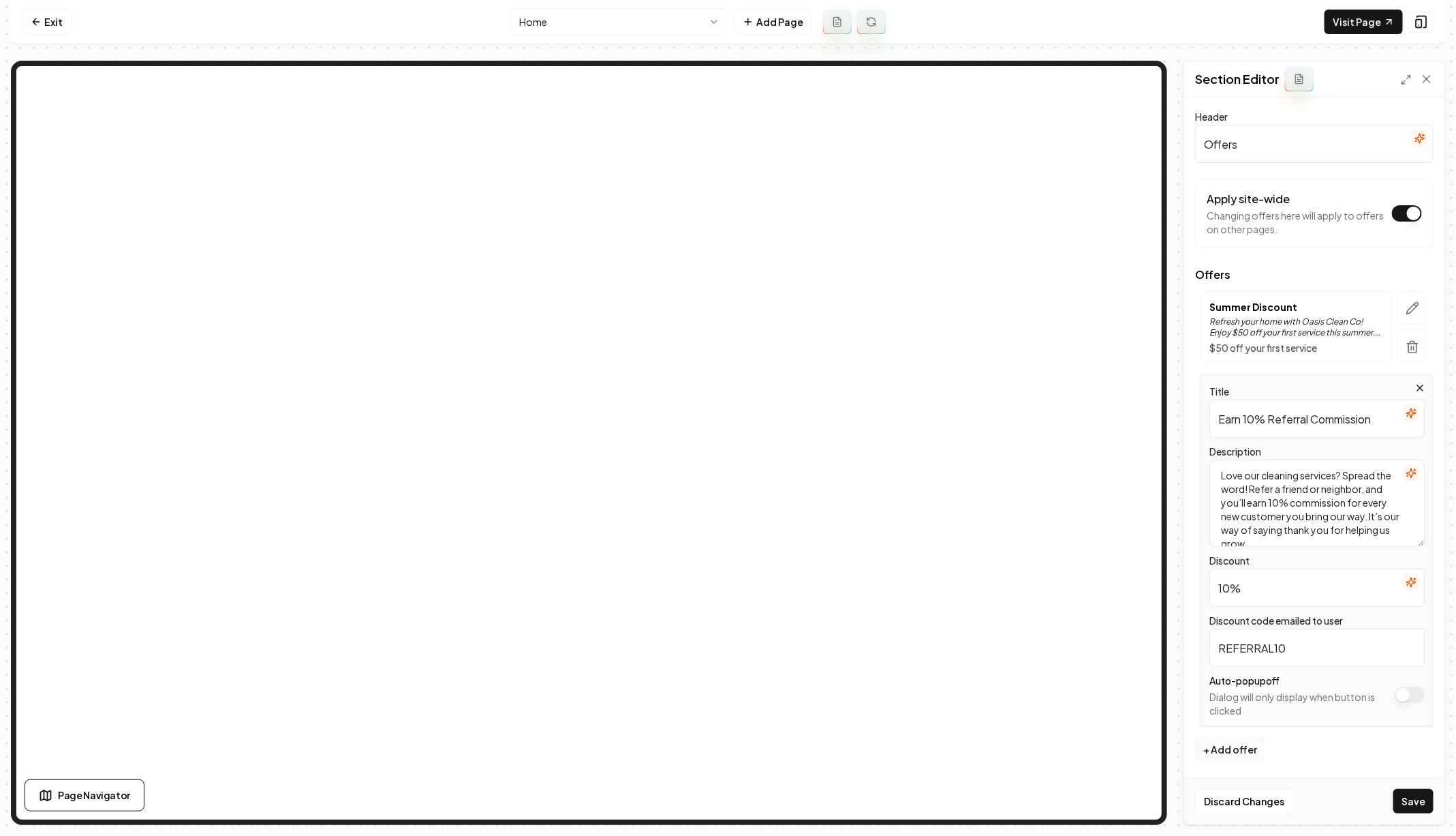
click at [1412, 700] on button "Apply site-wide" at bounding box center [1410, 694] width 30 height 16
click at [1419, 808] on button "Save" at bounding box center [1414, 800] width 41 height 24
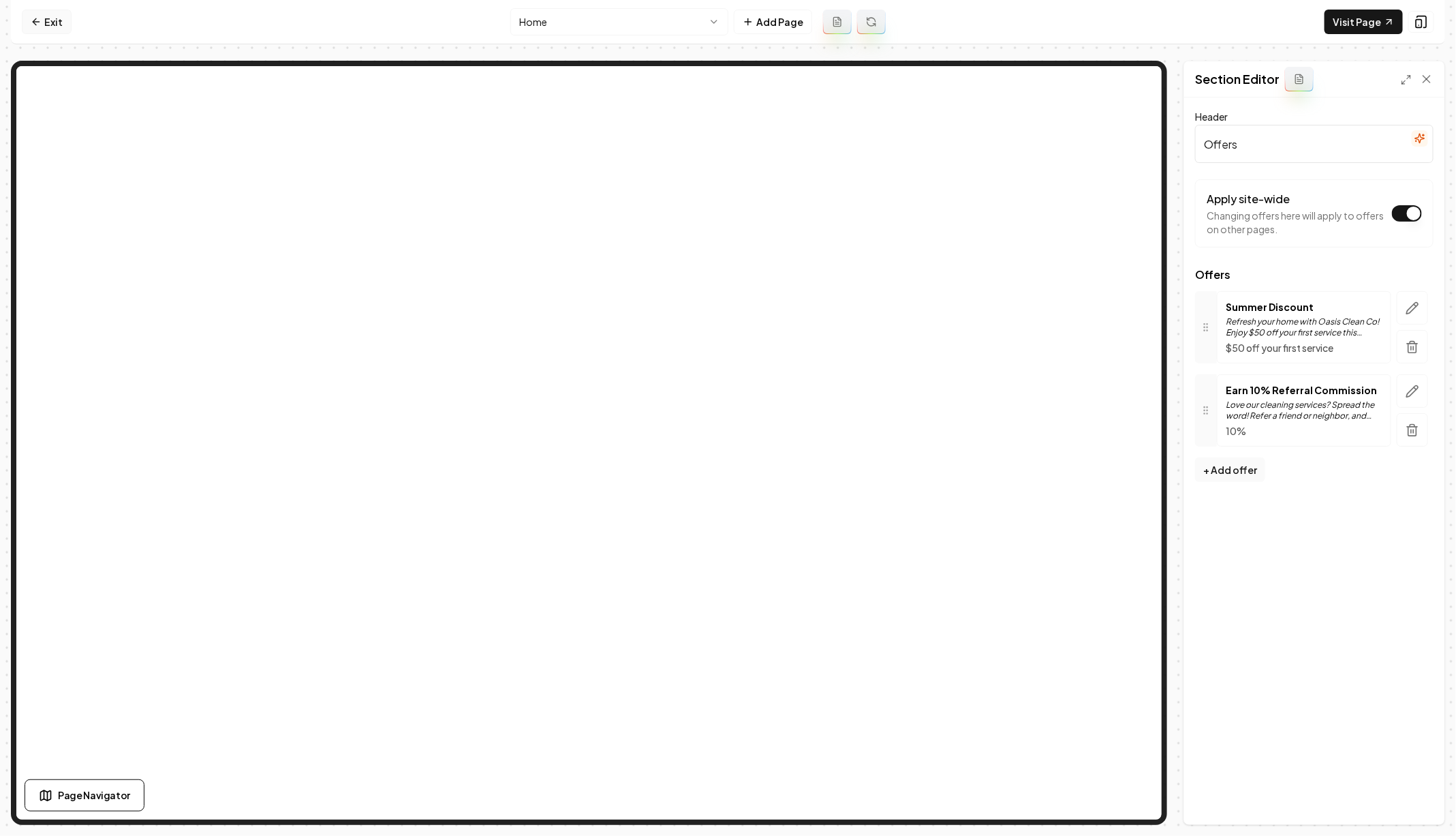
click at [56, 33] on link "Exit" at bounding box center [47, 21] width 50 height 24
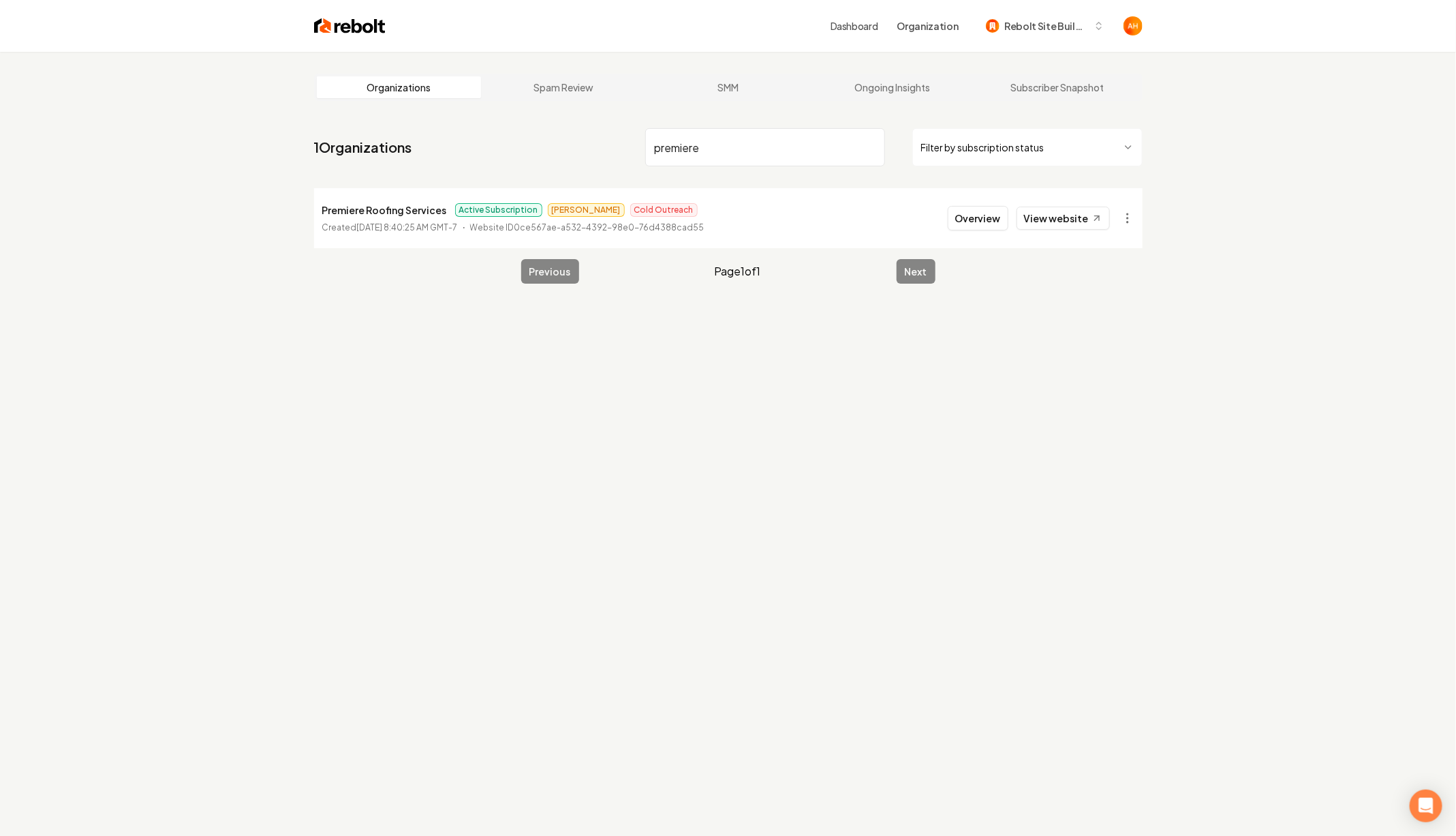
type input "premiere"
click at [1071, 220] on link "View website" at bounding box center [1064, 219] width 94 height 23
click at [1004, 216] on button "Overview" at bounding box center [978, 218] width 61 height 24
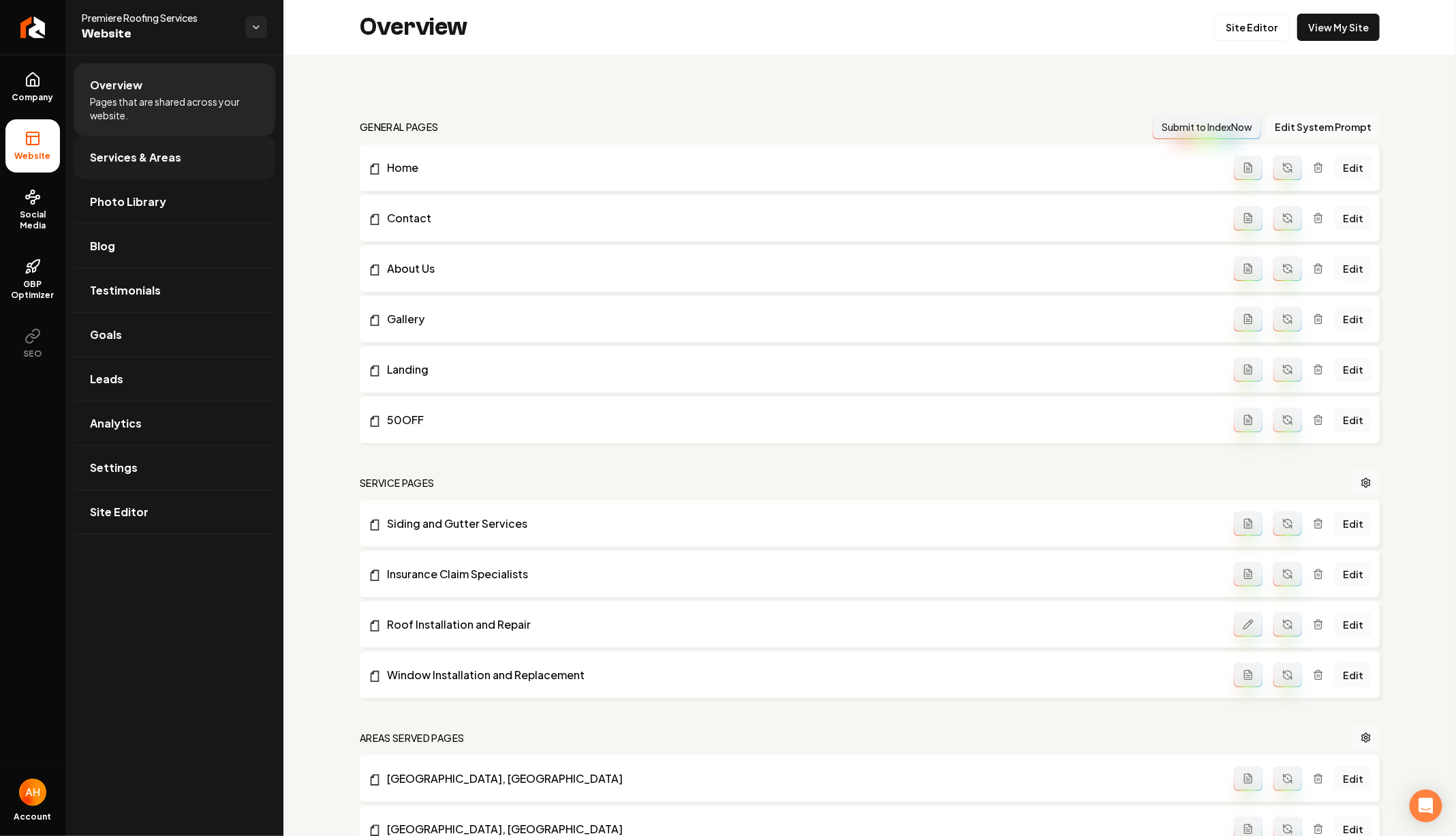
click at [164, 158] on span "Services & Areas" at bounding box center [135, 157] width 91 height 16
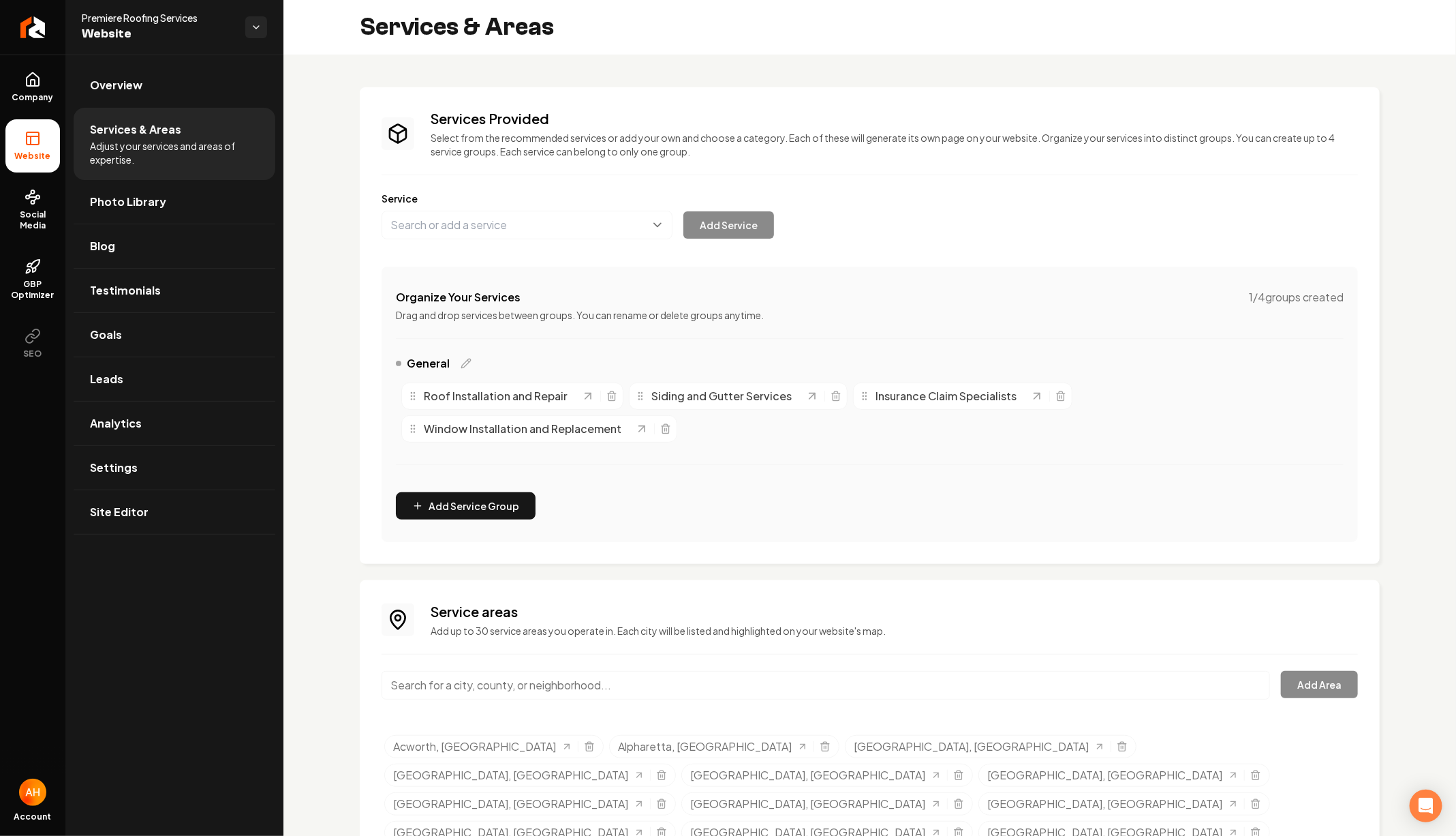
scroll to position [64, 0]
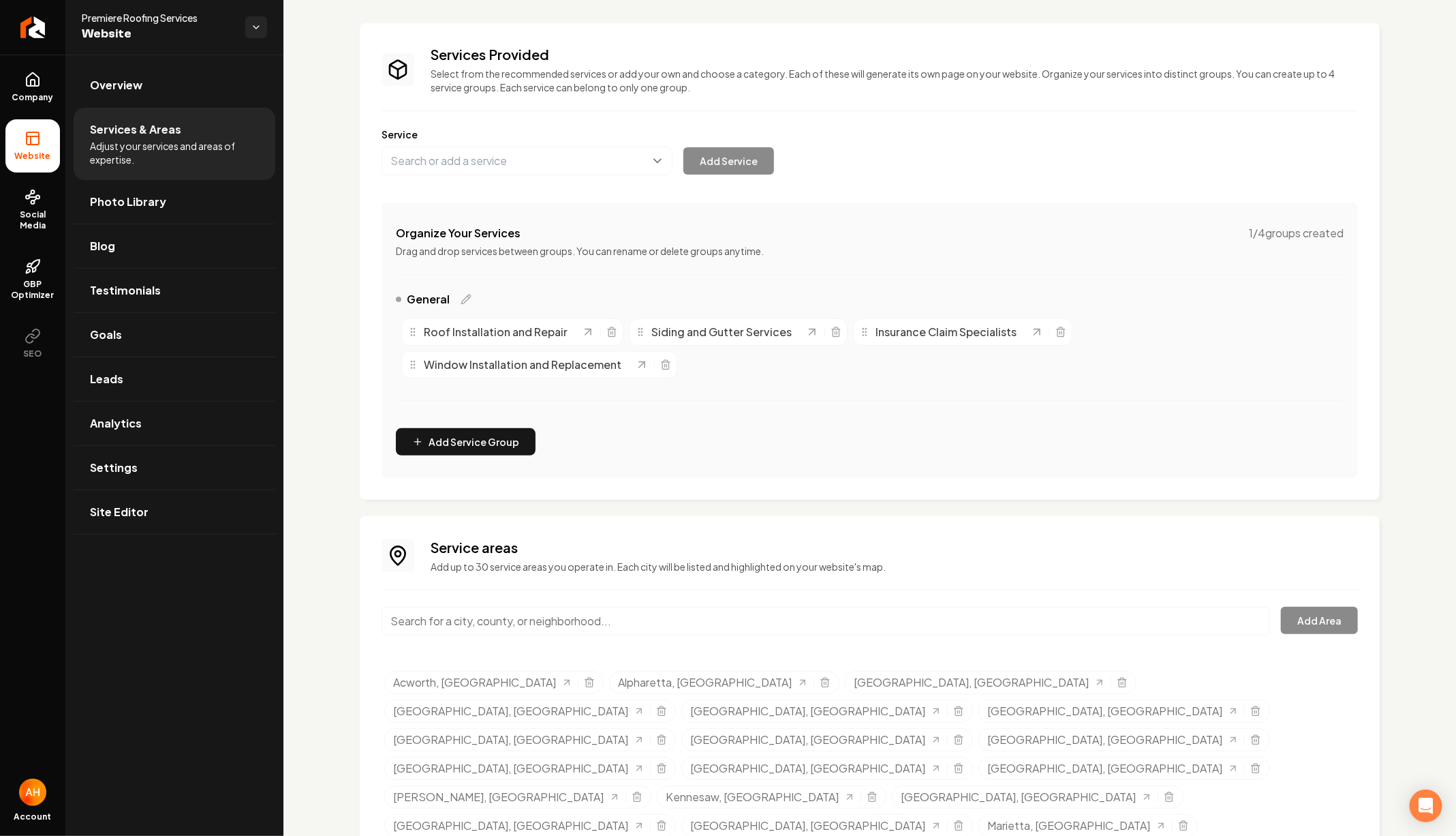
click at [492, 619] on input "Main content area" at bounding box center [826, 621] width 889 height 29
paste input "Acworth"
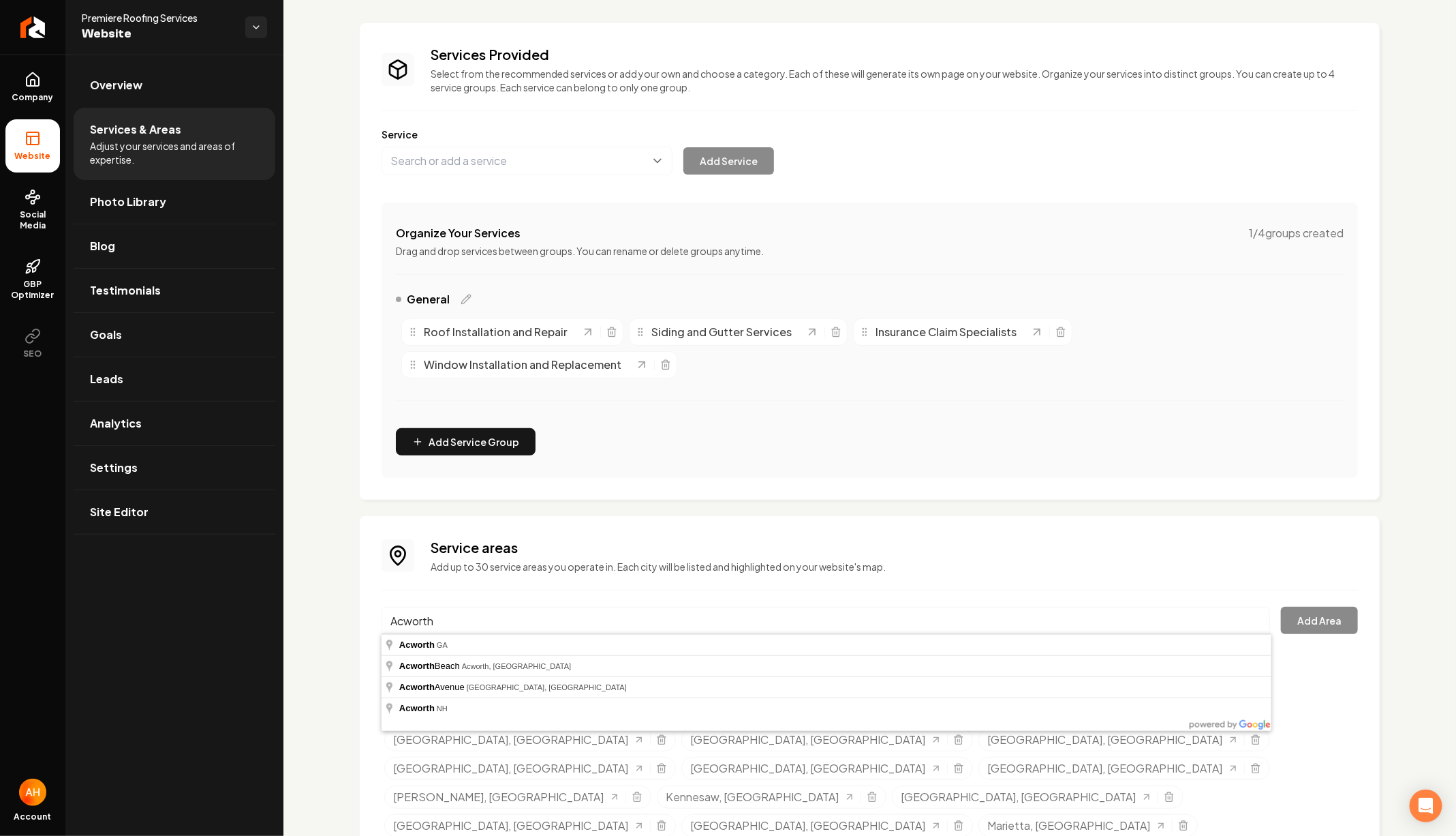
type input "Acworth, GA"
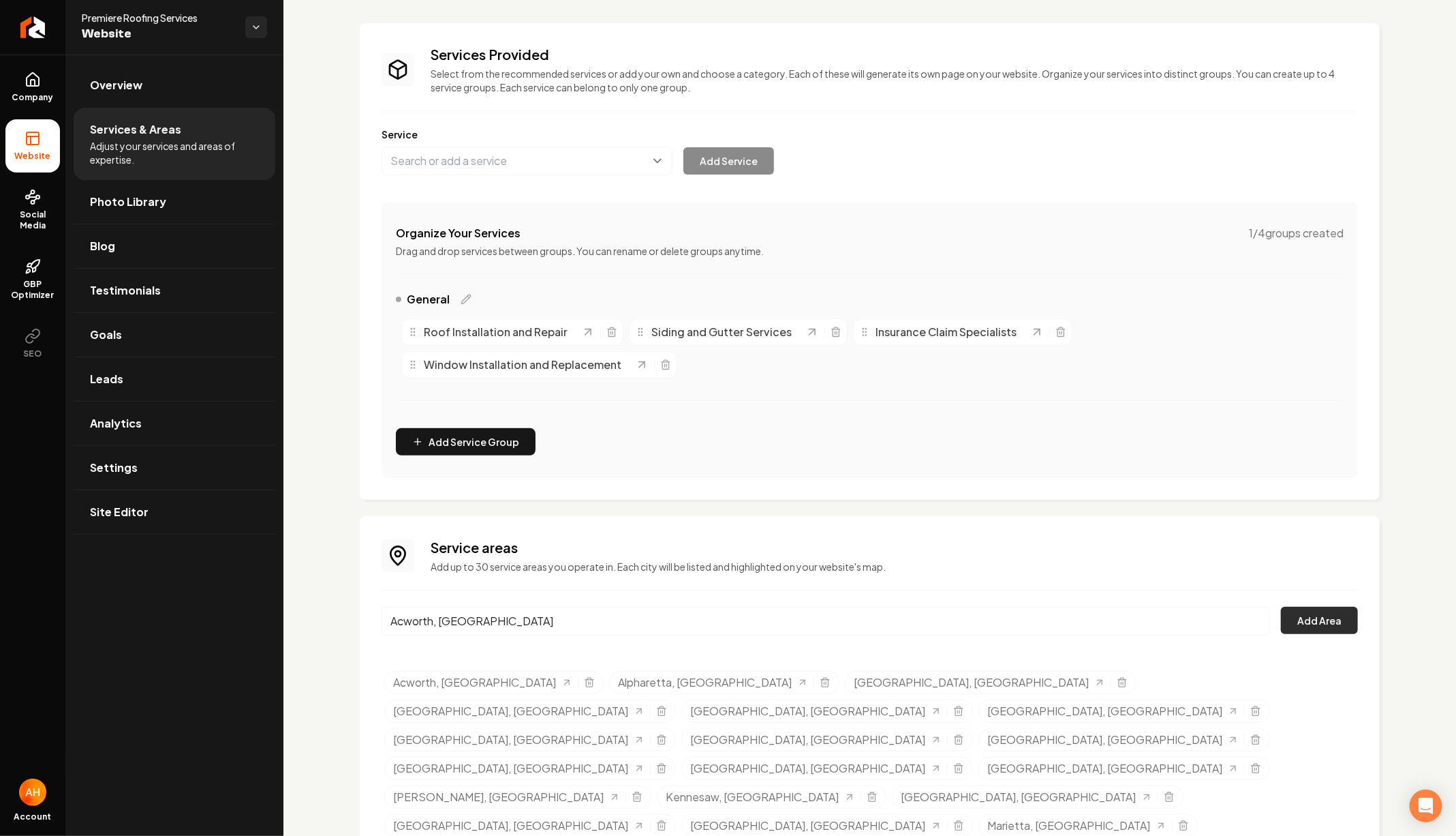
click at [1319, 616] on button "Add Area" at bounding box center [1319, 620] width 77 height 27
click at [1081, 222] on div "Organize Your Services 1 / 4 groups created Drag and drop services between grou…" at bounding box center [869, 340] width 976 height 276
click at [605, 630] on input "Acworth, GA" at bounding box center [826, 621] width 889 height 29
paste input "Cartersville"
click at [1355, 617] on button "Add Area" at bounding box center [1319, 620] width 77 height 27
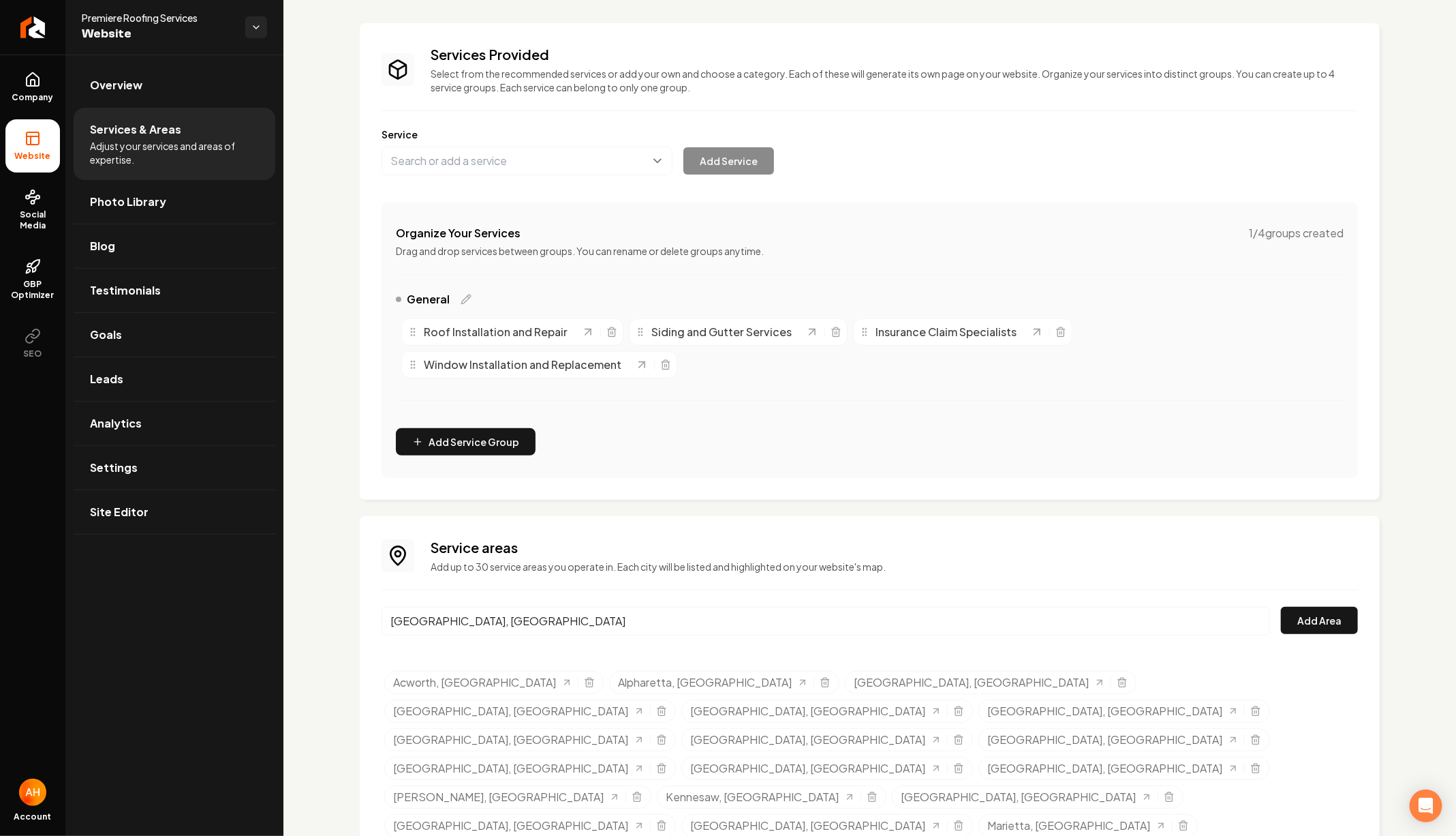
click at [498, 618] on input "Cartersville, GA" at bounding box center [826, 621] width 889 height 29
paste input "nton"
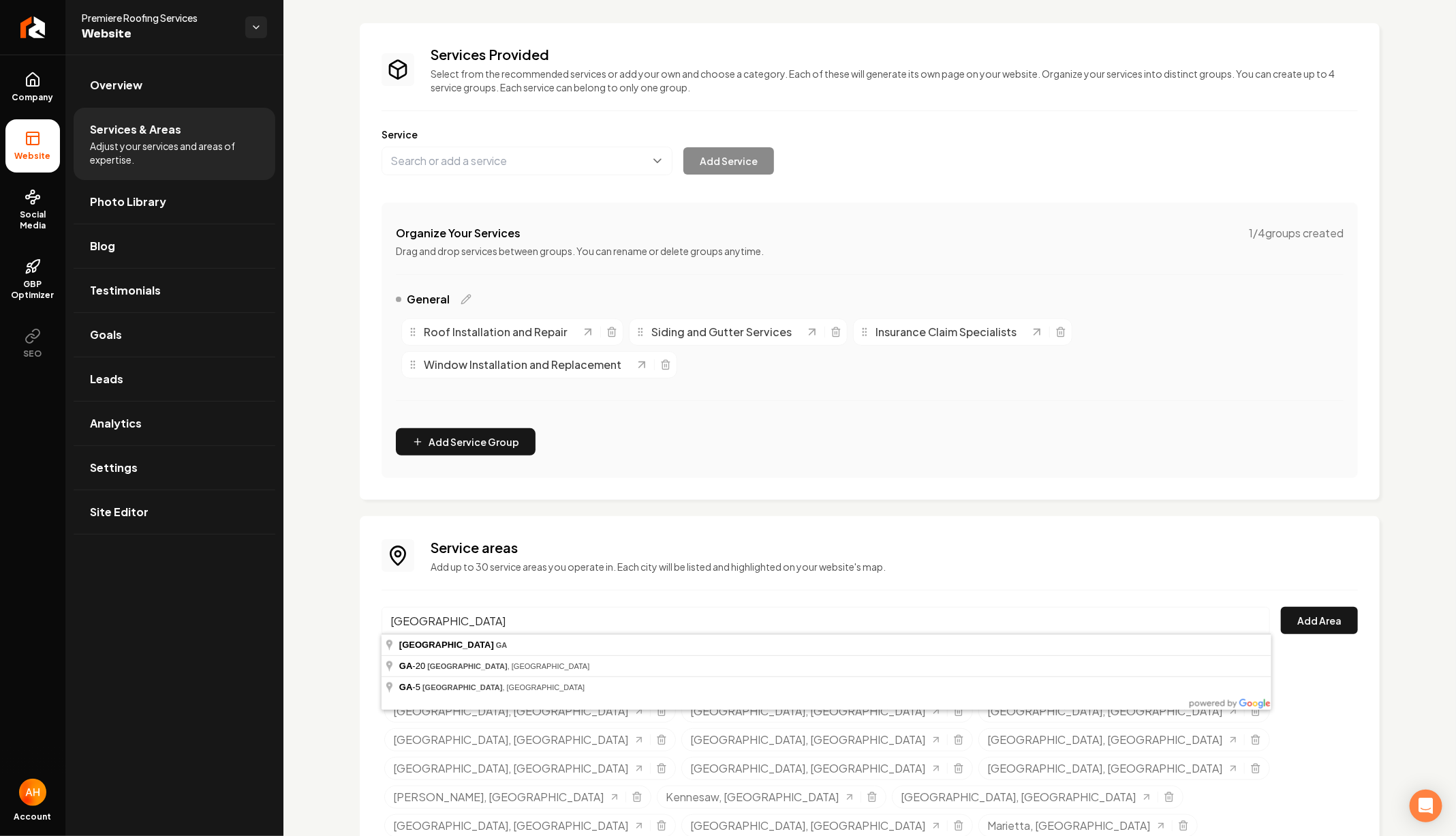
click at [507, 630] on input "Canton GA" at bounding box center [826, 621] width 889 height 29
type input "Canton, GA"
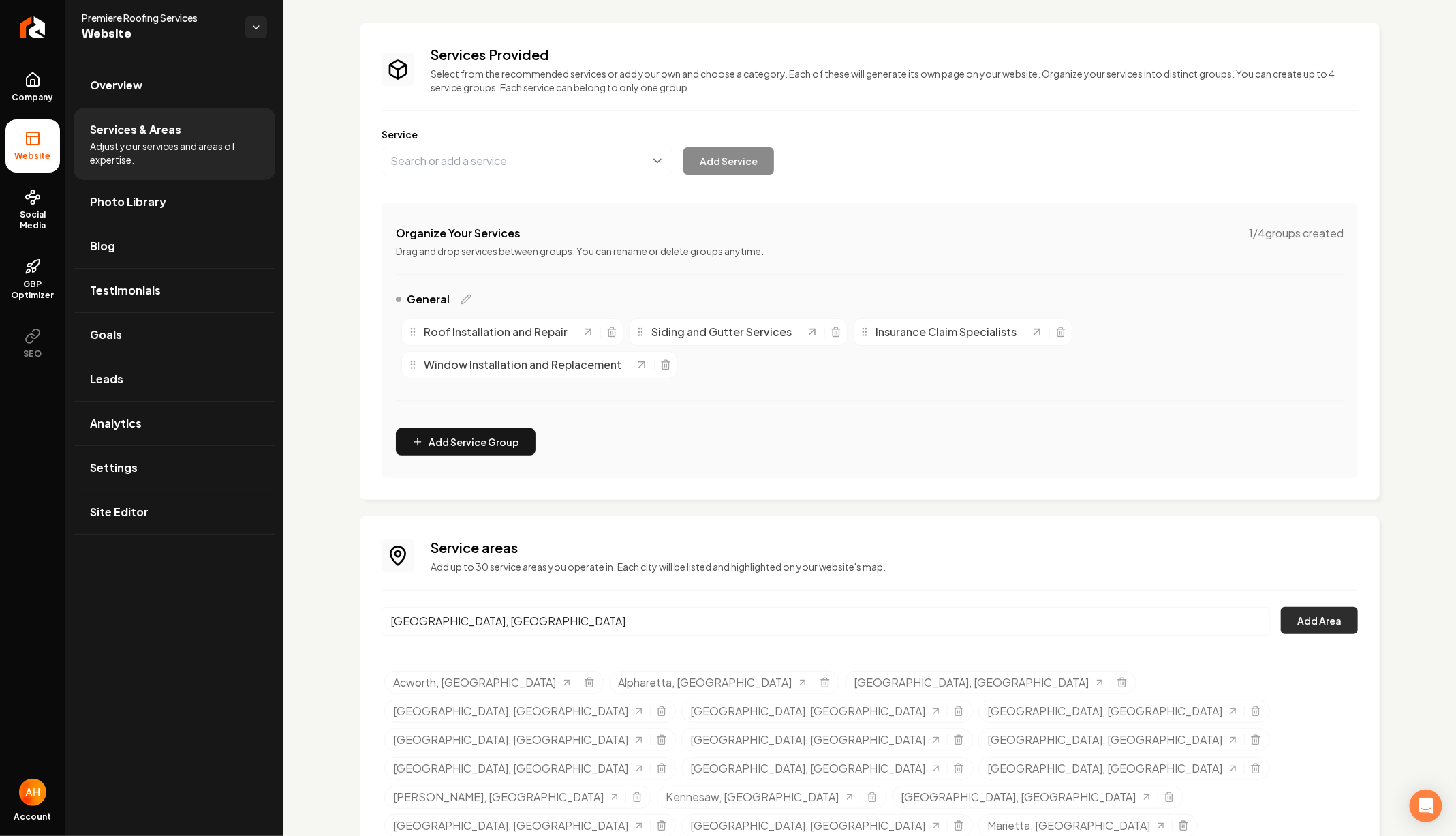
click at [1330, 614] on button "Add Area" at bounding box center [1319, 620] width 77 height 27
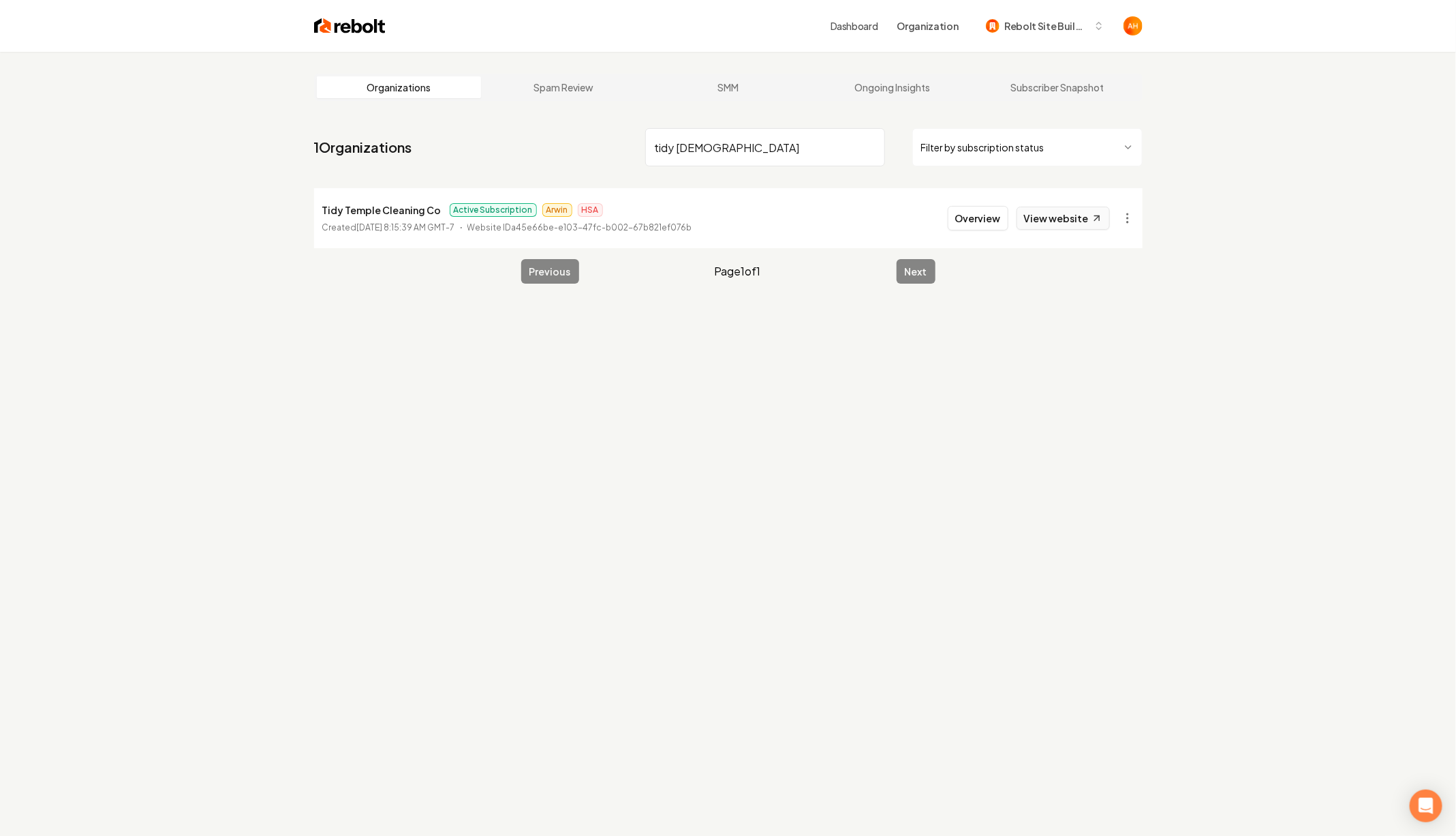
click at [1056, 218] on link "View website" at bounding box center [1064, 219] width 94 height 23
click at [393, 210] on p "Tidy Temple Cleaning Co" at bounding box center [382, 210] width 119 height 16
copy p "Tidy Temple Cleaning Co"
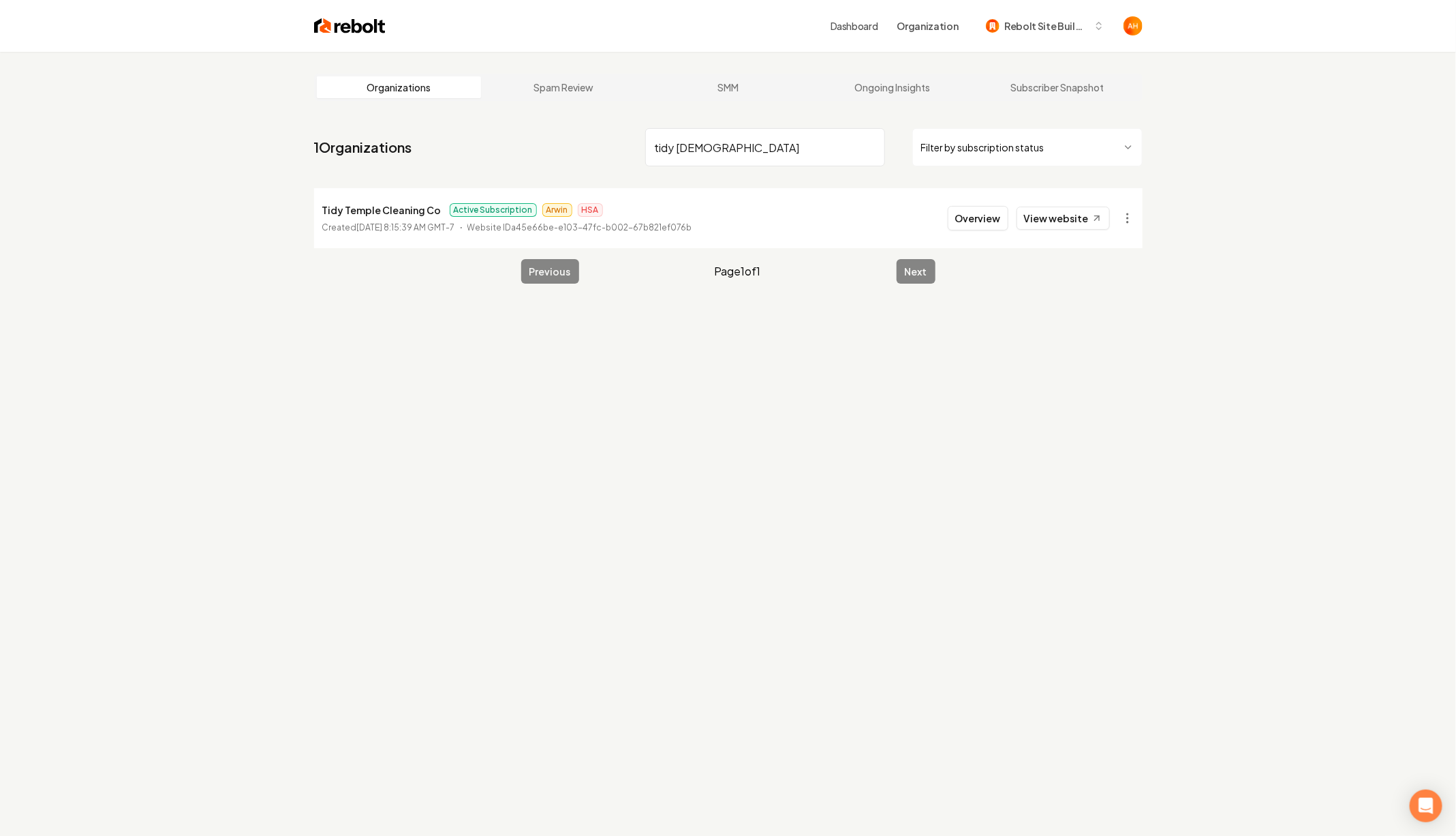
click at [772, 155] on input "tidy temple" at bounding box center [765, 147] width 240 height 38
type input "clean"
click at [1052, 227] on link "View website" at bounding box center [1064, 219] width 94 height 23
click at [359, 205] on p "Clean Freaks Co." at bounding box center [362, 210] width 80 height 16
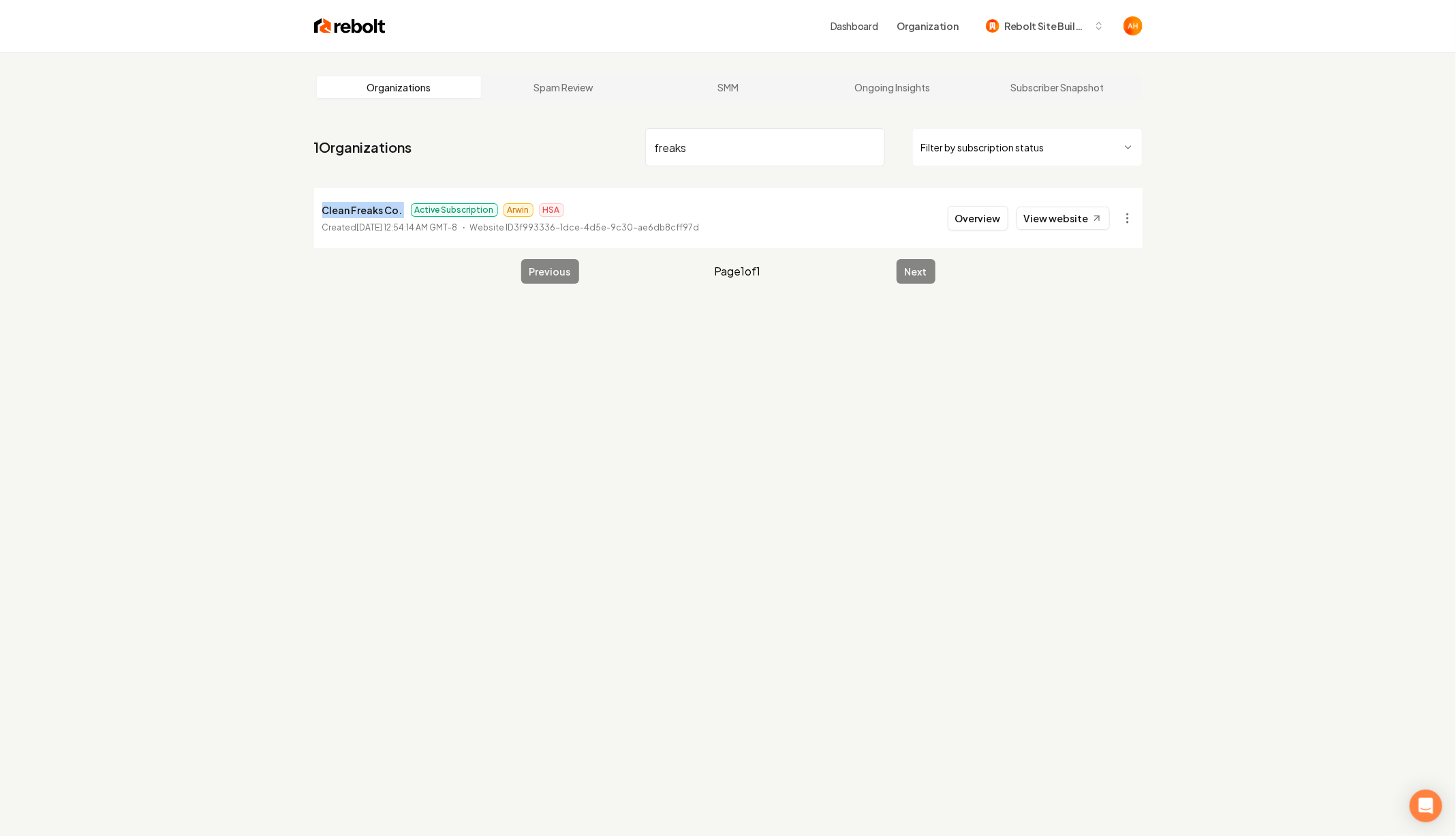
click at [359, 205] on p "Clean Freaks Co." at bounding box center [362, 210] width 80 height 16
copy p "Clean Freaks Co."
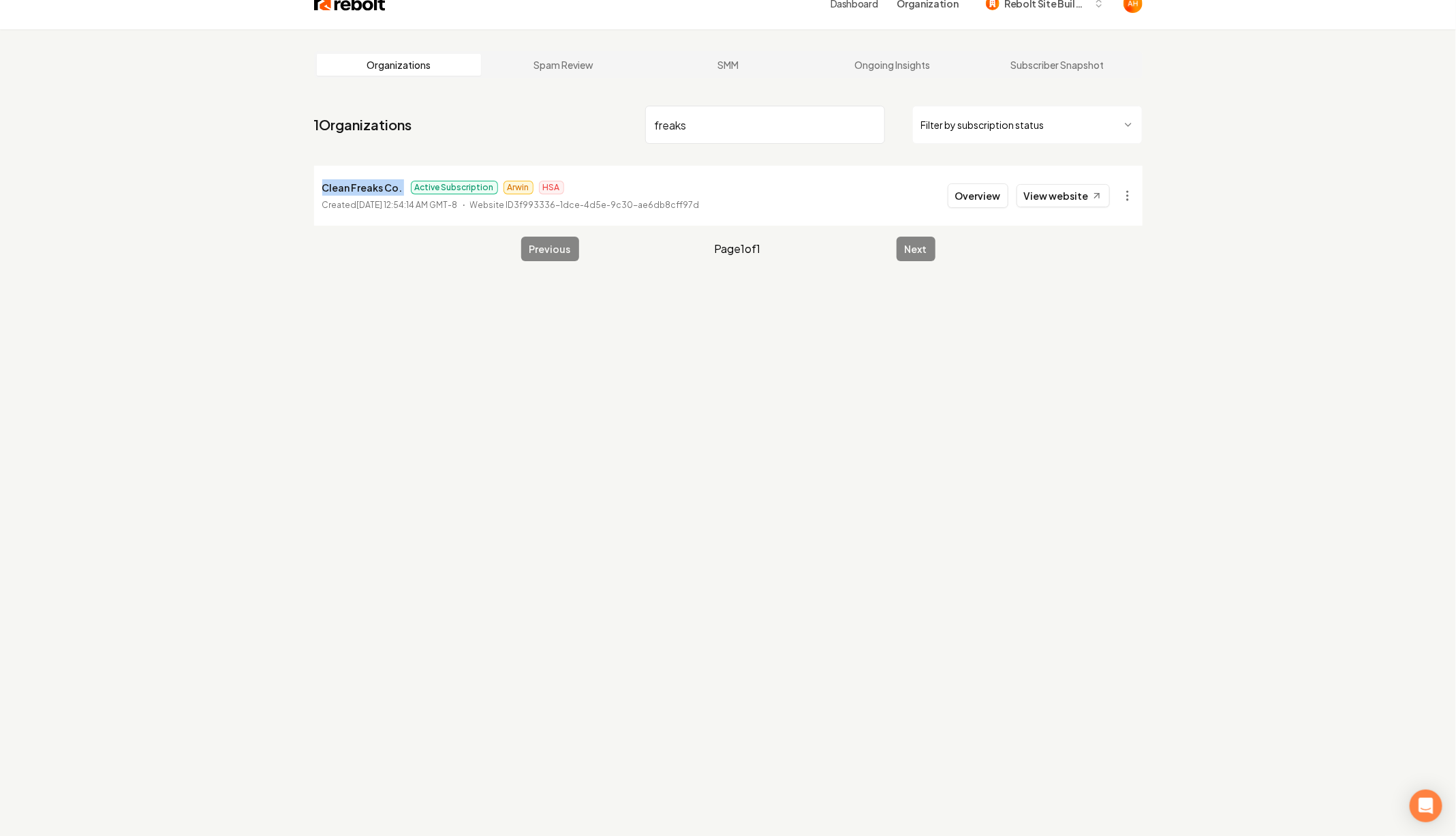
scroll to position [24, 0]
click at [739, 105] on input "freaks" at bounding box center [765, 123] width 240 height 38
paste input "Broom The Room"
type input "Broom The Room"
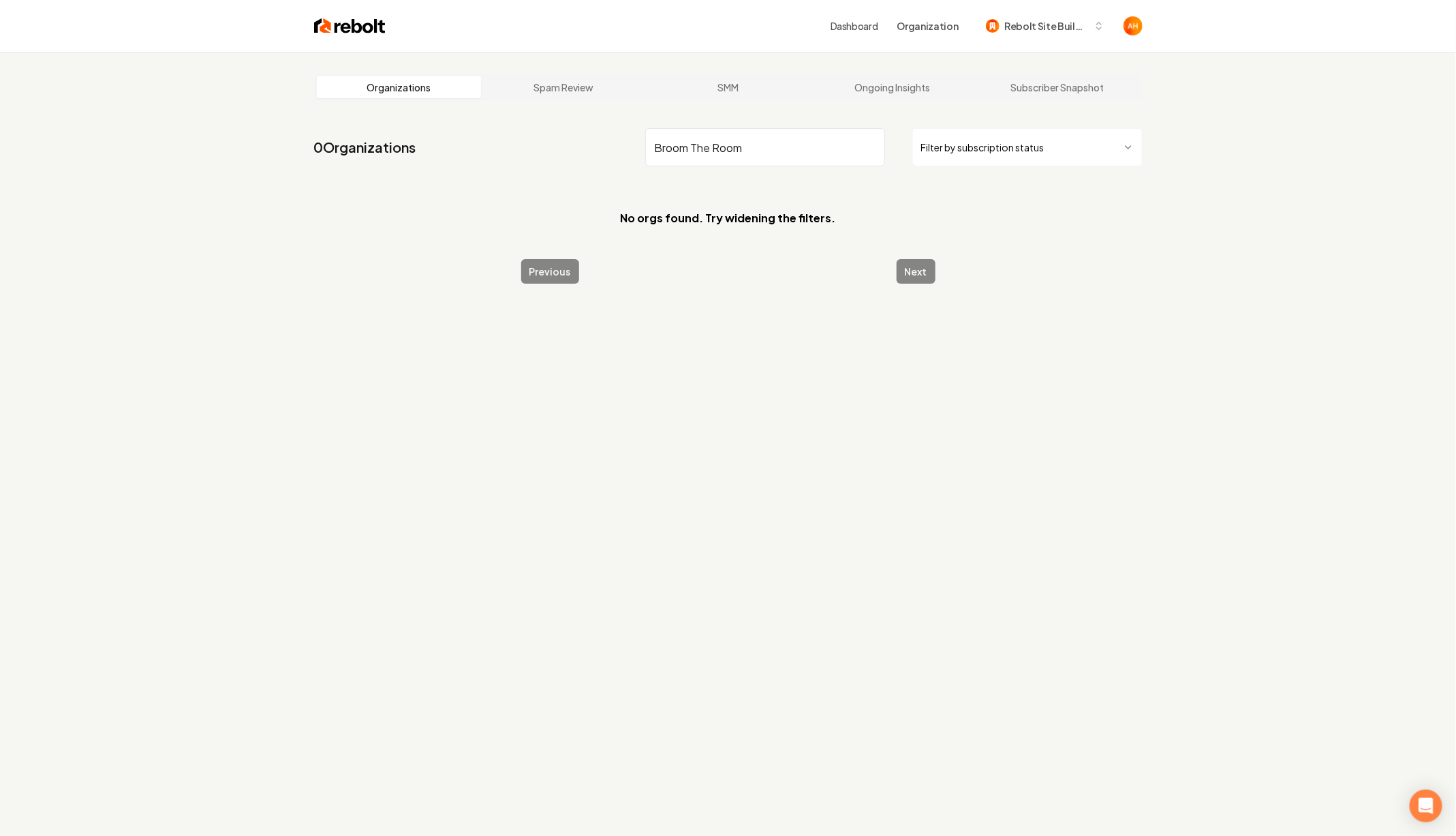
click at [862, 34] on div "Dashboard Organization Rebolt Site Builder" at bounding box center [972, 25] width 282 height 24
click at [861, 30] on link "Dashboard" at bounding box center [854, 25] width 48 height 13
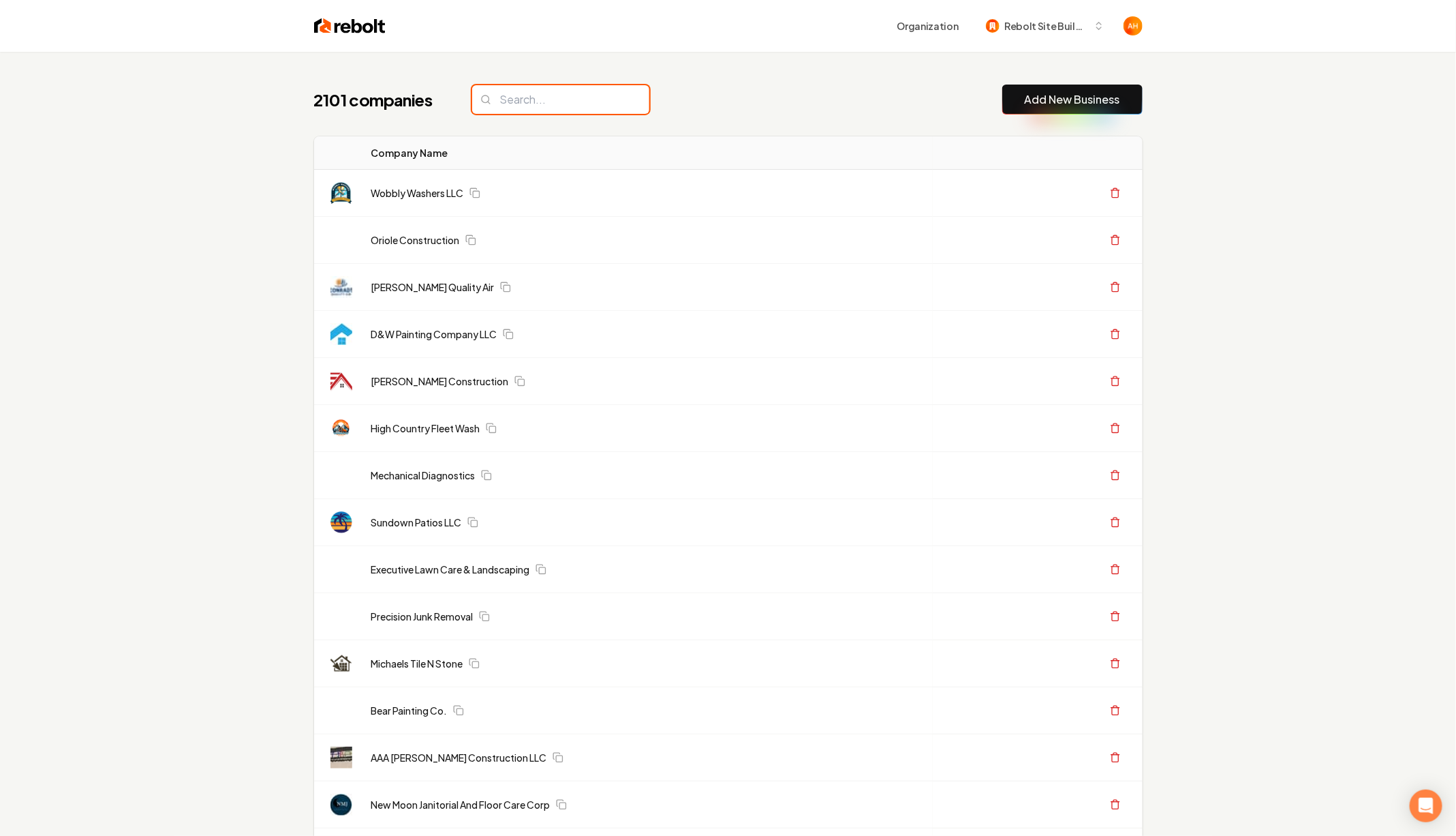
click at [555, 105] on input "search" at bounding box center [560, 99] width 177 height 29
paste input "Broom The Room"
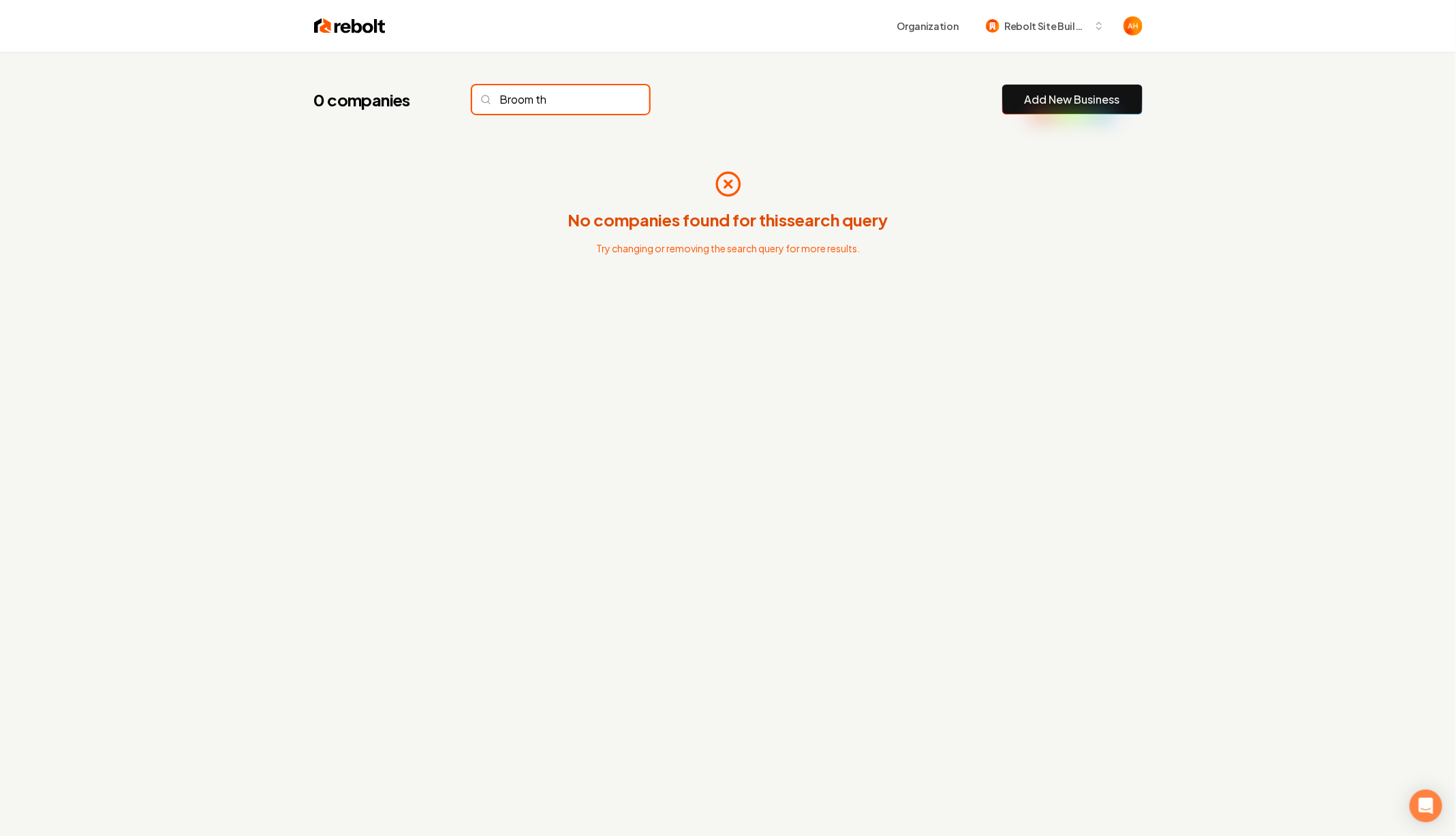
type input "Broom the"
